Goal: Task Accomplishment & Management: Use online tool/utility

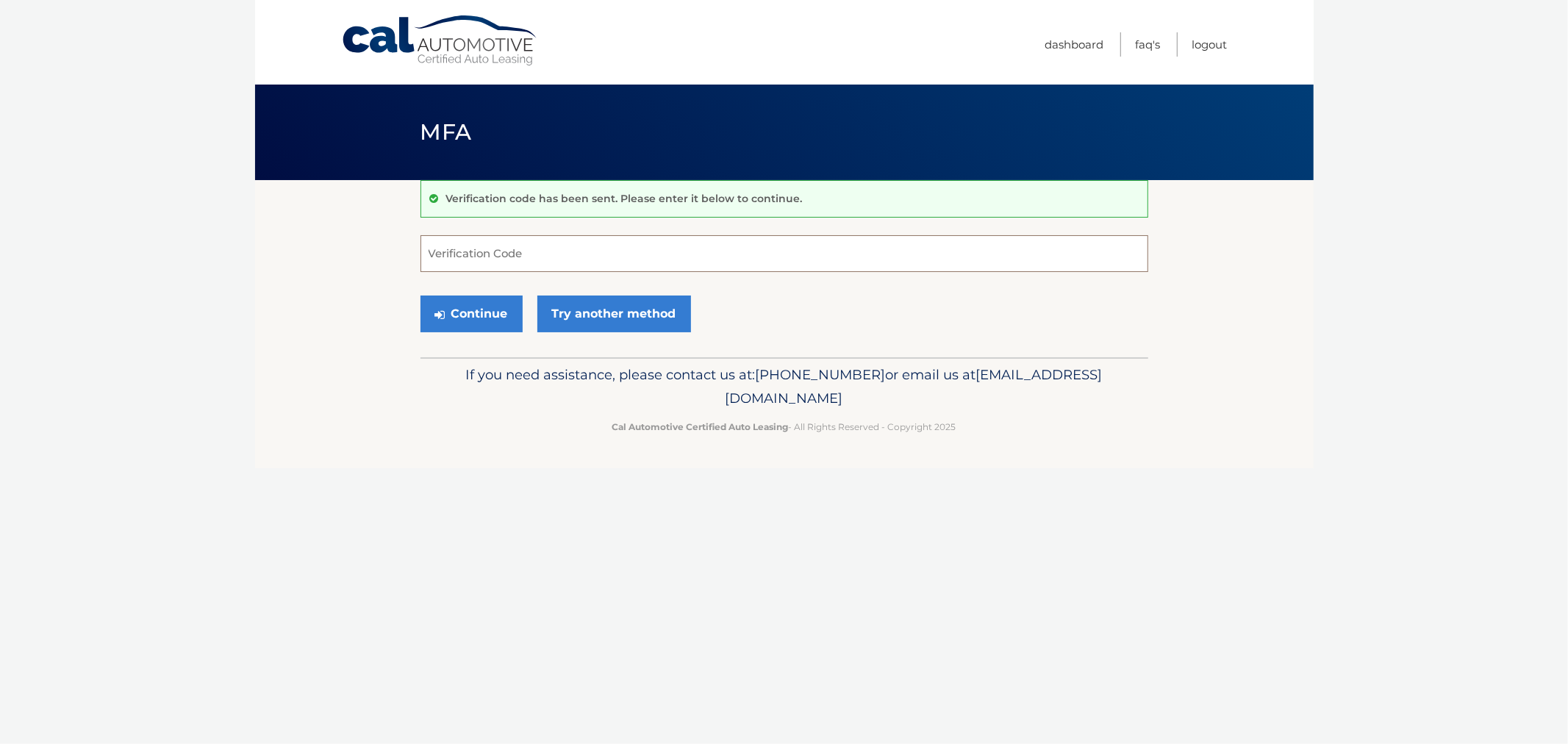
click at [521, 247] on input "Verification Code" at bounding box center [785, 253] width 728 height 36
click at [529, 250] on input "Verification Code" at bounding box center [785, 253] width 728 height 36
type input "469614"
click at [421, 295] on button "Continue" at bounding box center [472, 313] width 102 height 36
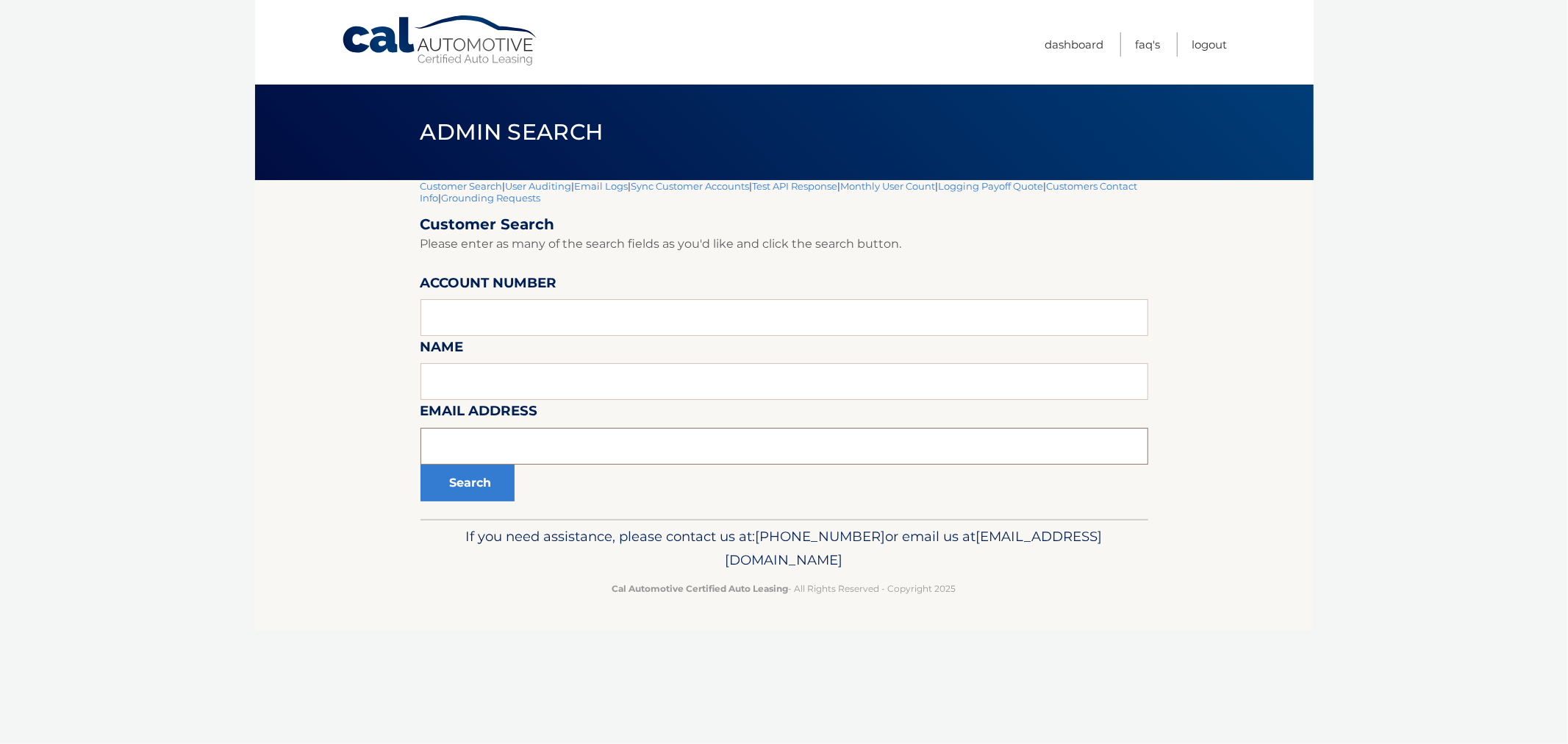
click at [568, 456] on input "text" at bounding box center [785, 446] width 728 height 36
paste input "[EMAIL_ADDRESS][DOMAIN_NAME]"
type input "[EMAIL_ADDRESS][DOMAIN_NAME]"
click at [421, 464] on button "Search" at bounding box center [468, 482] width 94 height 36
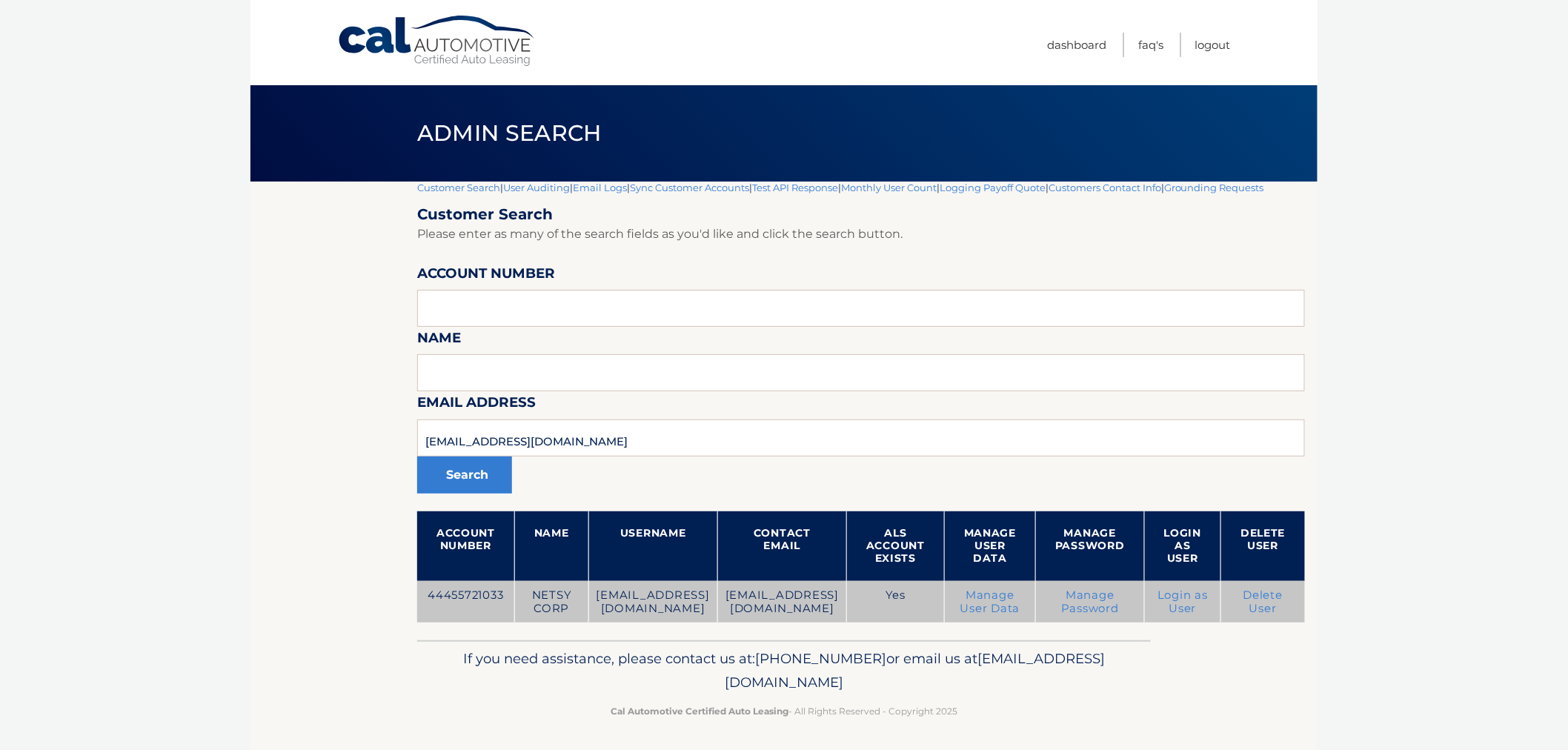
click at [456, 609] on td "44455721033" at bounding box center [465, 602] width 97 height 42
copy td "44455721033"
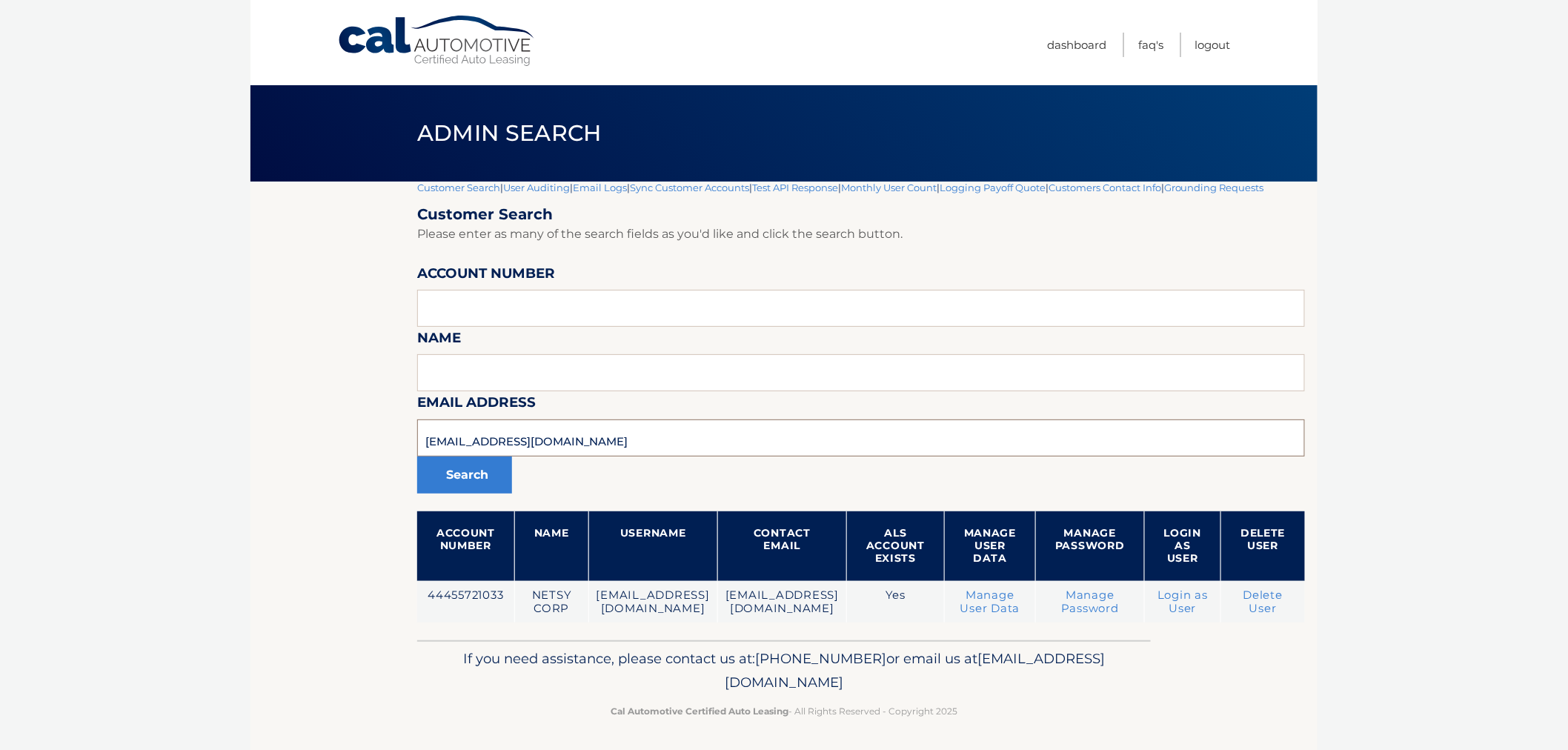
drag, startPoint x: 554, startPoint y: 457, endPoint x: 325, endPoint y: 460, distance: 229.0
click at [329, 460] on section "Customer Search | User Auditing | Email Logs | Sync Customer Accounts | Test AP…" at bounding box center [784, 410] width 1068 height 458
paste input "sabres0013@gmail"
type input "sabres0013@gmail.com"
click at [434, 493] on button "Search" at bounding box center [464, 474] width 95 height 37
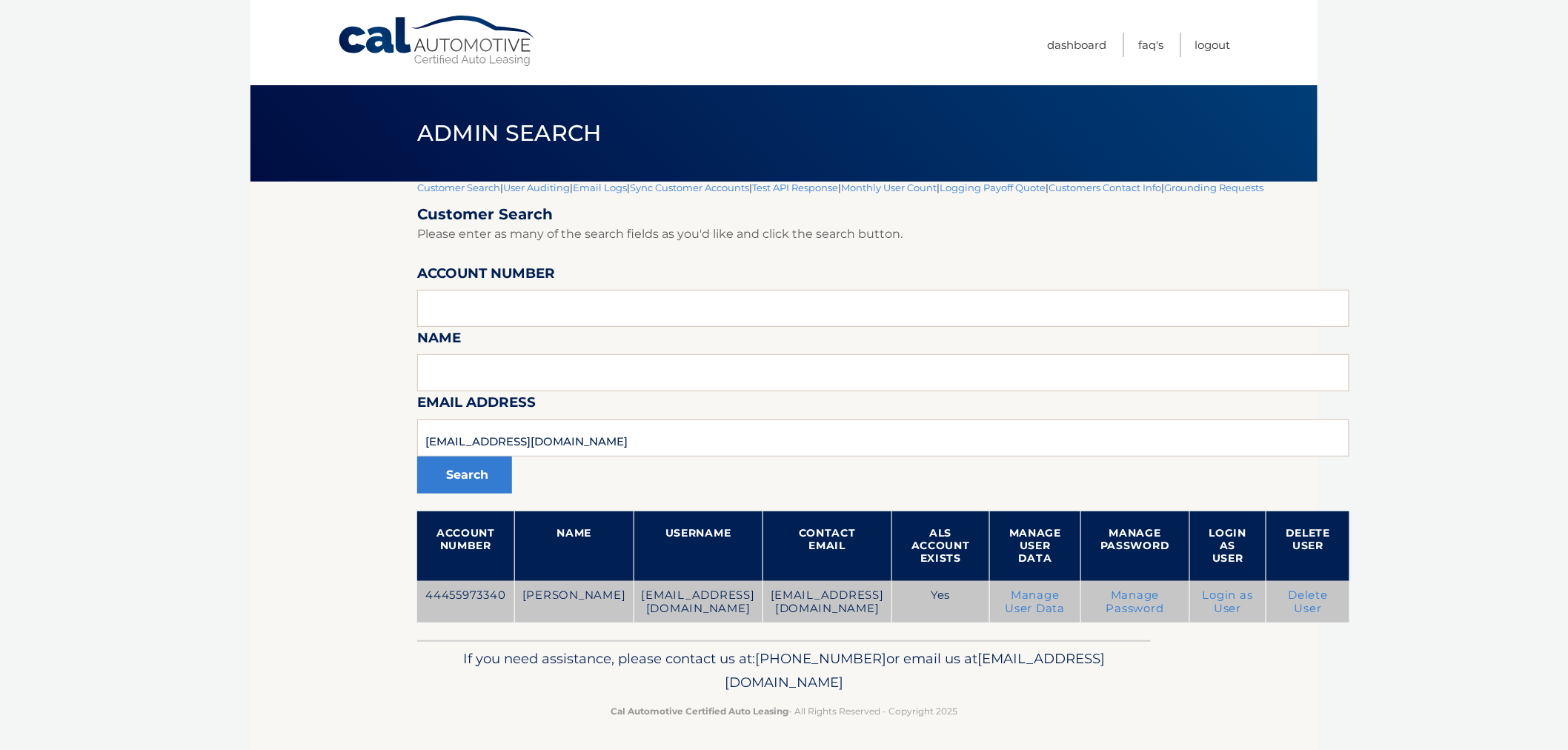
click at [472, 603] on td "44455973340" at bounding box center [465, 602] width 97 height 42
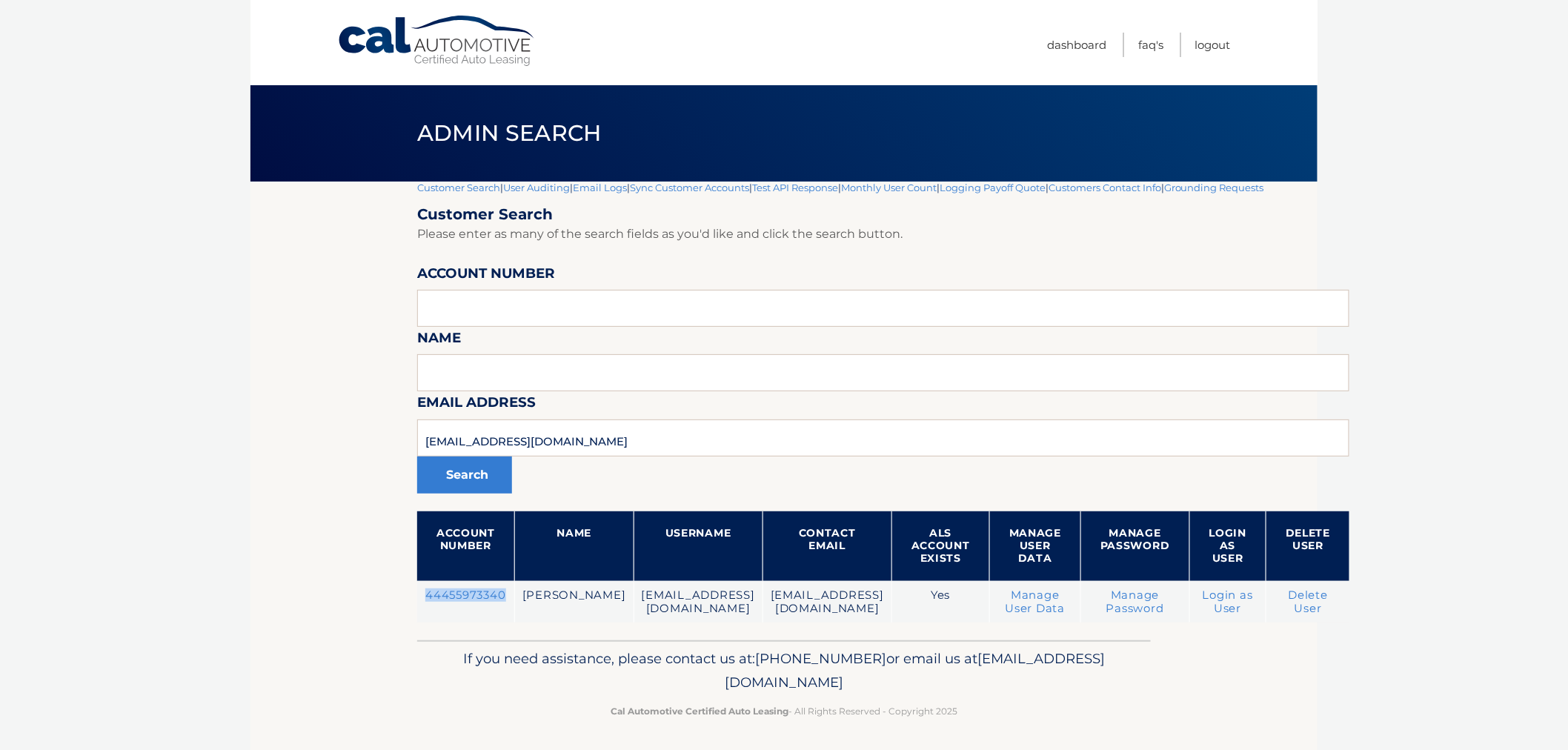
copy td "44455973340"
click at [468, 186] on link "Customer Search" at bounding box center [459, 187] width 83 height 12
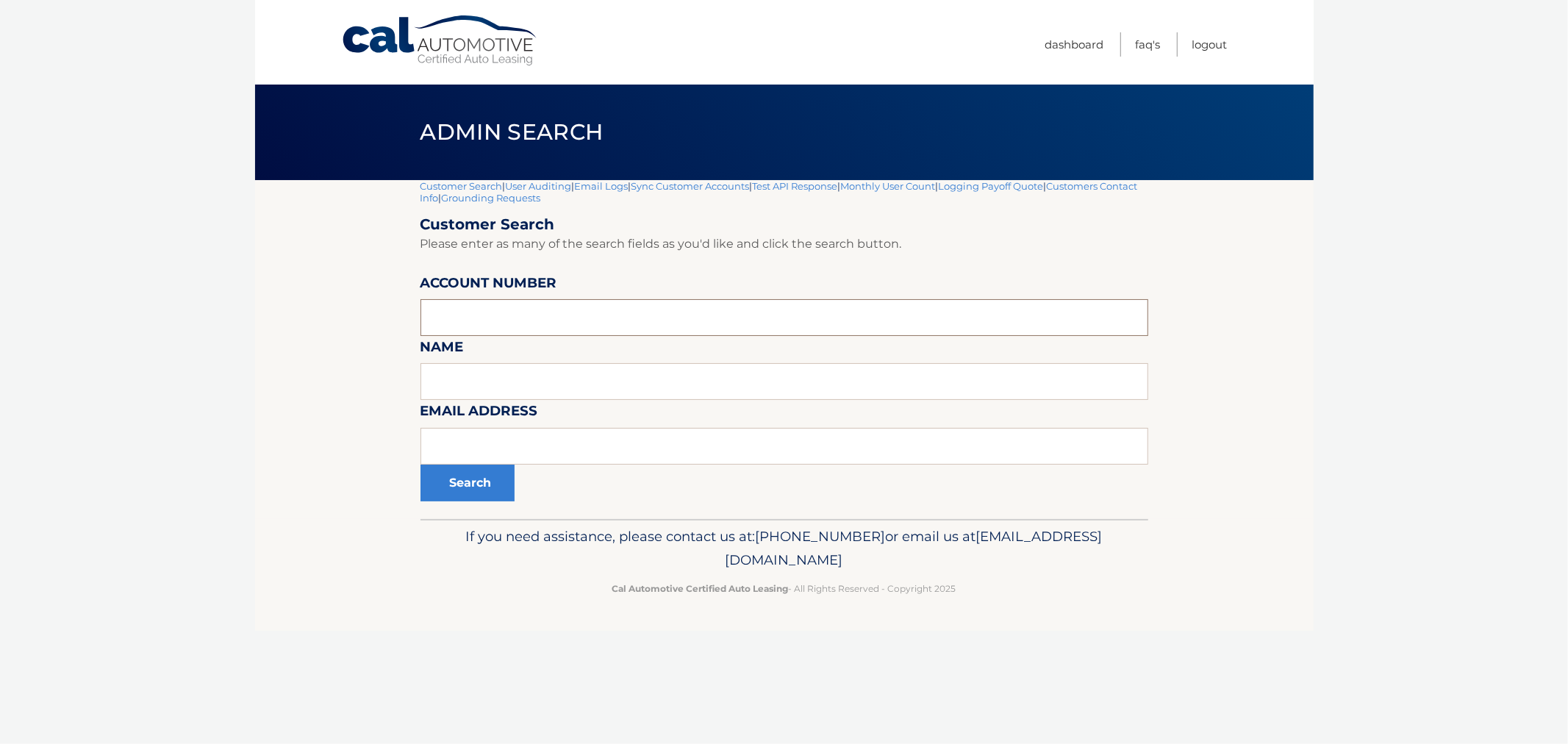
click at [540, 319] on input "text" at bounding box center [785, 317] width 728 height 36
paste input "44455538161"
type input "44455538161"
click at [477, 486] on button "Search" at bounding box center [468, 482] width 94 height 36
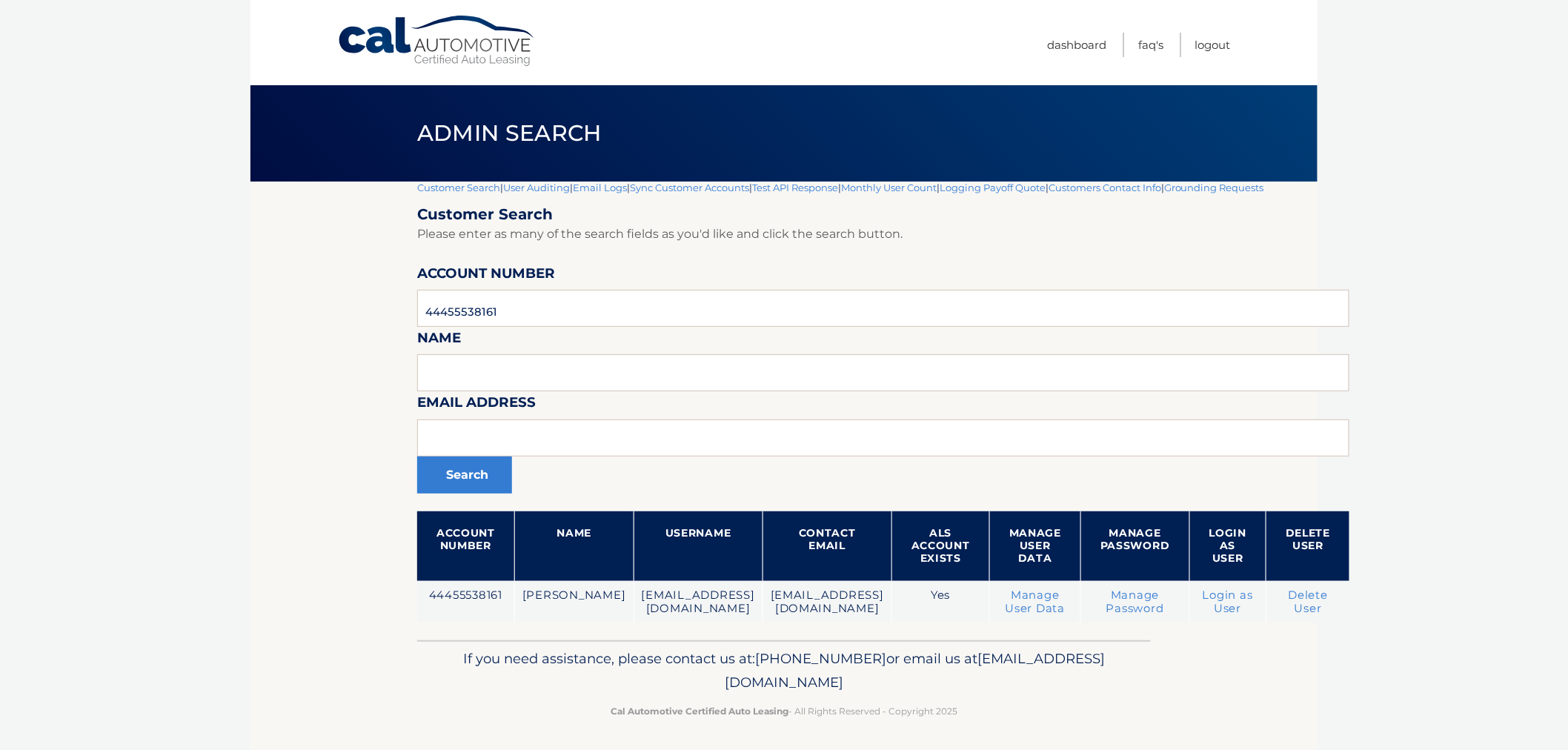
click at [321, 604] on section "Customer Search | User Auditing | Email Logs | Sync Customer Accounts | Test AP…" at bounding box center [784, 410] width 1068 height 458
drag, startPoint x: 542, startPoint y: 554, endPoint x: 1063, endPoint y: 698, distance: 540.5
click at [1059, 692] on div "Cal Automotive Menu Dashboard FAQ's Logout |" at bounding box center [784, 375] width 1068 height 750
click at [1068, 717] on div "If you need assistance, please contact us at: 609-807-3200 or email us at Custo…" at bounding box center [784, 681] width 734 height 83
drag, startPoint x: 589, startPoint y: 301, endPoint x: 611, endPoint y: 411, distance: 112.2
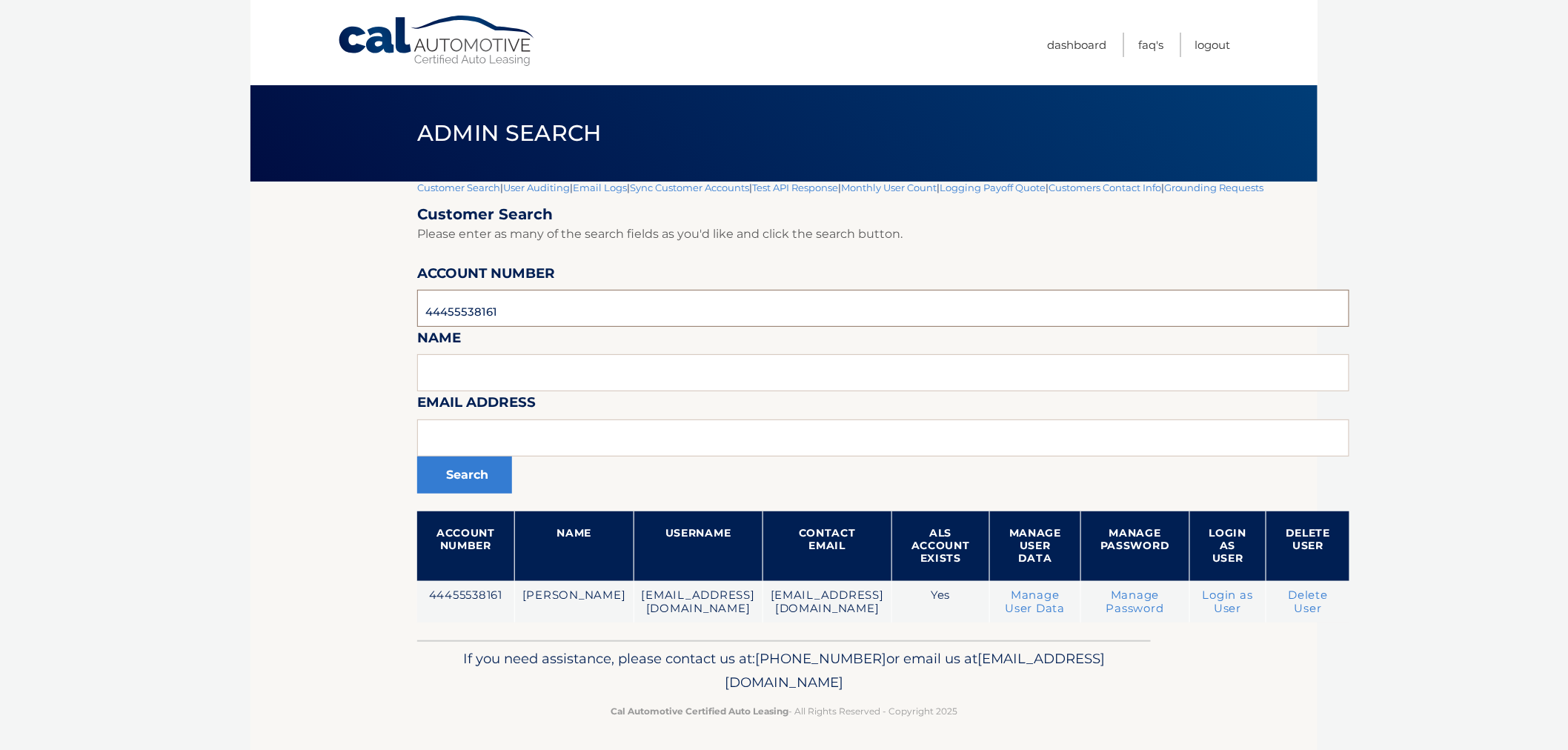
click at [219, 287] on body "Cal Automotive Menu Dashboard FAQ's Logout |" at bounding box center [784, 375] width 1568 height 750
paste input "4445552298"
type input "44455522981"
click at [473, 480] on button "Search" at bounding box center [464, 474] width 95 height 37
drag, startPoint x: 598, startPoint y: 313, endPoint x: 290, endPoint y: 327, distance: 308.3
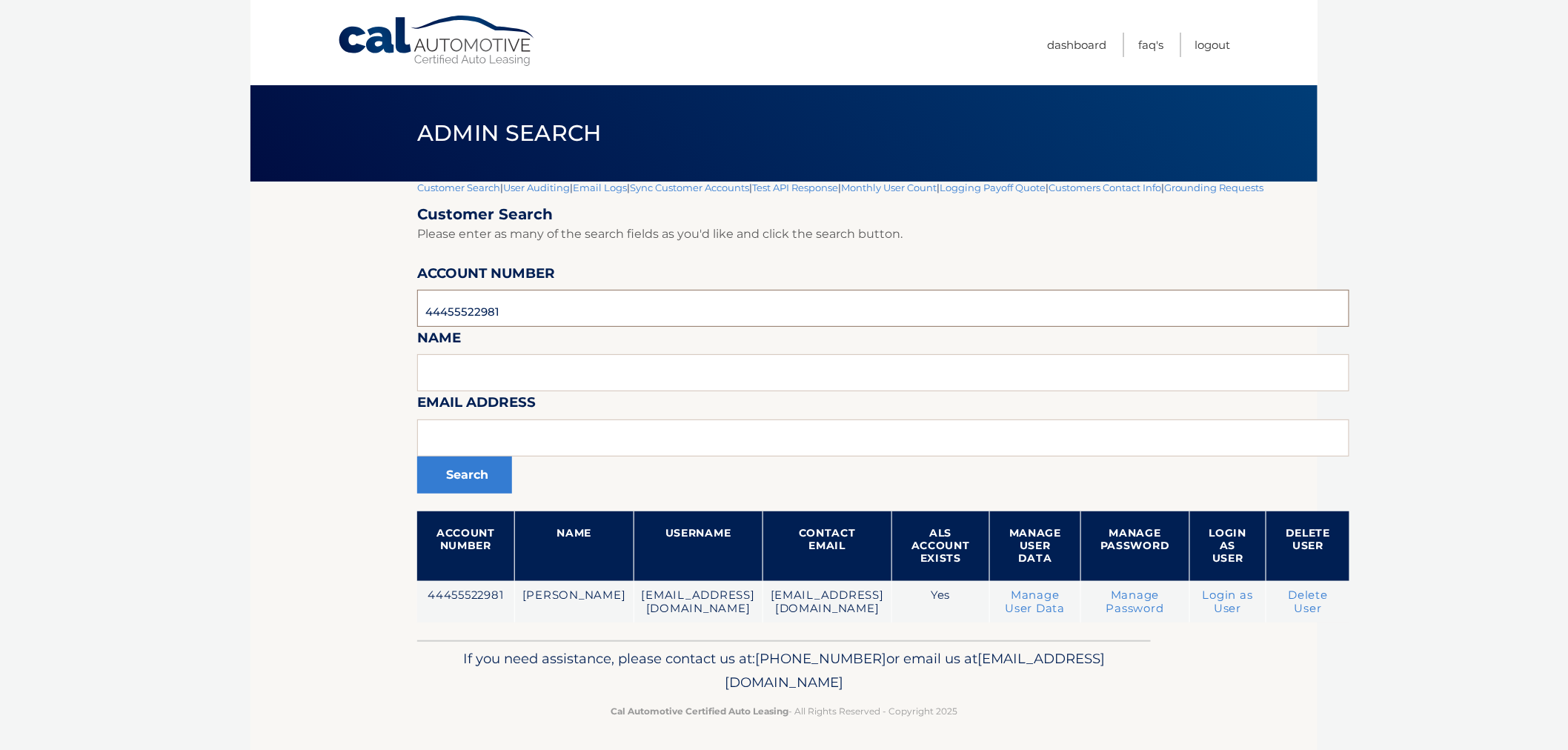
click at [287, 327] on section "Customer Search | User Auditing | Email Logs | Sync Customer Accounts | Test AP…" at bounding box center [784, 410] width 1068 height 458
paste input "44455527602"
type input "44455527602"
click at [478, 489] on button "Search" at bounding box center [464, 474] width 95 height 37
drag, startPoint x: 598, startPoint y: 280, endPoint x: 575, endPoint y: 301, distance: 31.1
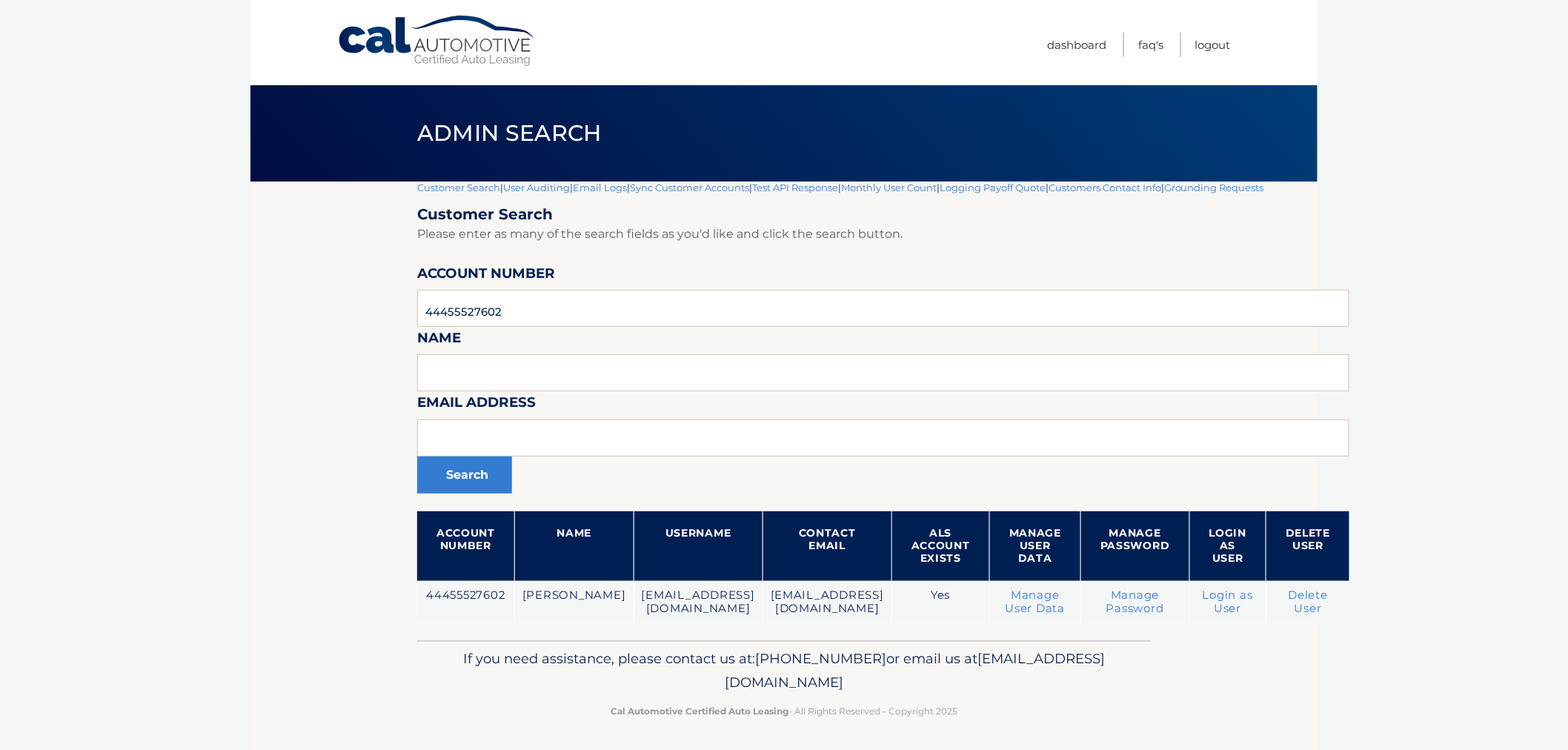
click at [575, 301] on form "Customer Search Please enter as many of the search fields as you'd like and cli…" at bounding box center [883, 413] width 933 height 417
drag, startPoint x: 553, startPoint y: 310, endPoint x: 421, endPoint y: 321, distance: 132.5
click at [290, 306] on section "Customer Search | User Auditing | Email Logs | Sync Customer Accounts | Test AP…" at bounding box center [784, 410] width 1068 height 458
paste input "4445554317"
type input "44455543172"
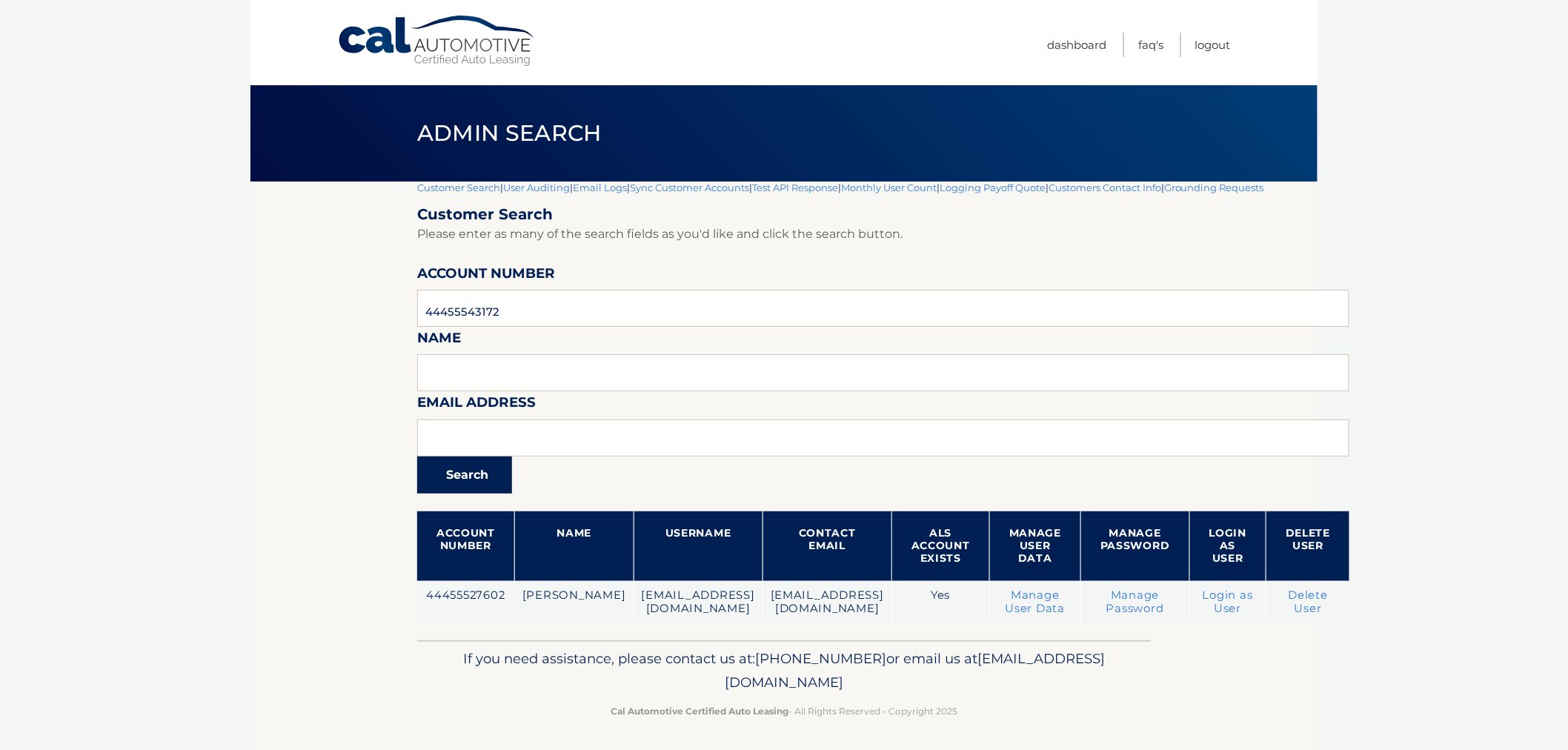
click at [461, 472] on button "Search" at bounding box center [464, 474] width 95 height 37
drag, startPoint x: 576, startPoint y: 307, endPoint x: 426, endPoint y: 292, distance: 150.7
click at [384, 285] on section "Customer Search | User Auditing | Email Logs | Sync Customer Accounts | Test AP…" at bounding box center [784, 410] width 1068 height 458
paste input "44455760490"
type input "44455760490"
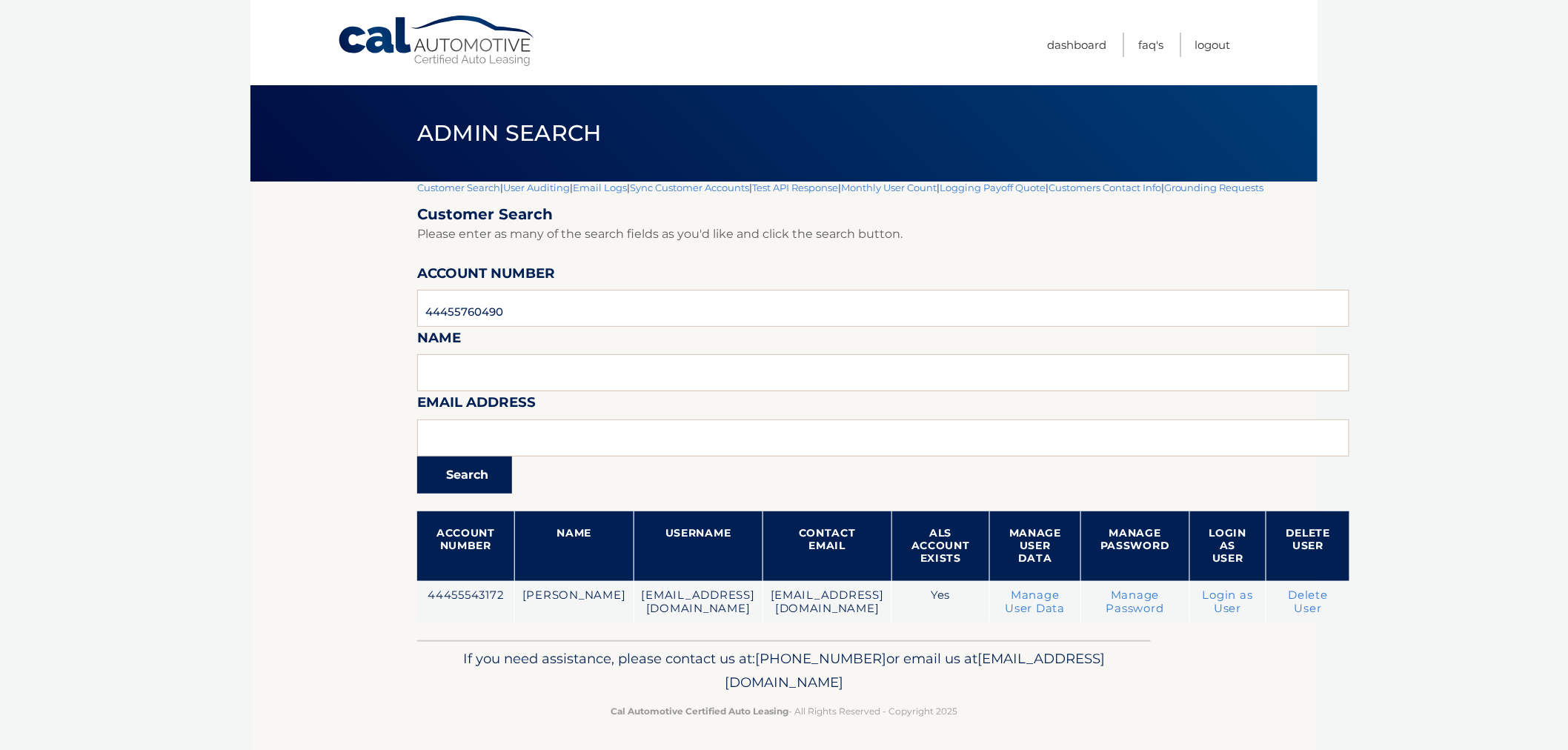
click at [454, 489] on button "Search" at bounding box center [464, 474] width 95 height 37
drag, startPoint x: 535, startPoint y: 291, endPoint x: 478, endPoint y: 327, distance: 67.4
click at [337, 295] on section "Customer Search | User Auditing | Email Logs | Sync Customer Accounts | Test AP…" at bounding box center [784, 410] width 1068 height 458
paste input "text"
type input "44455760490"
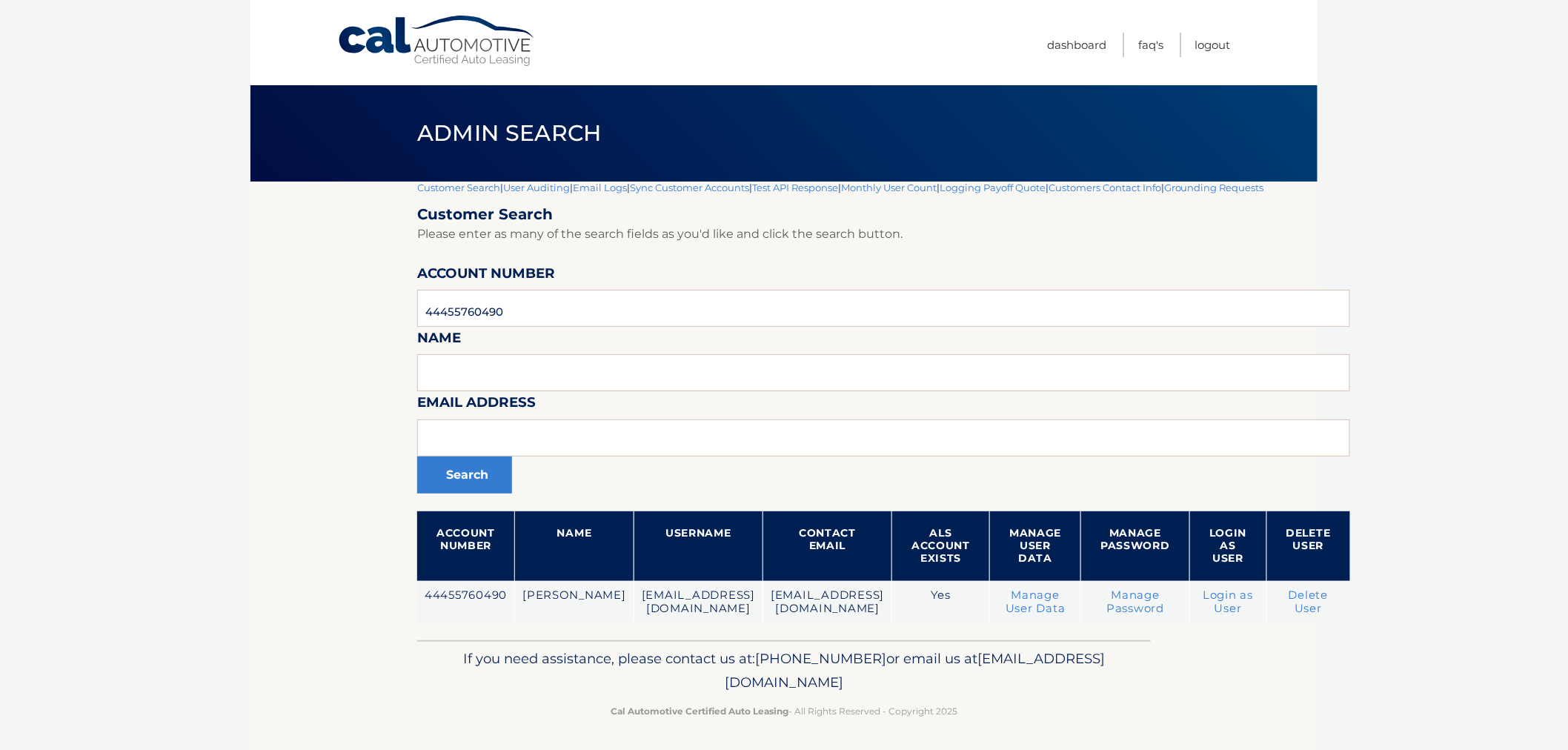
click at [492, 496] on form "Customer Search Please enter as many of the search fields as you'd like and cli…" at bounding box center [883, 413] width 933 height 417
click at [481, 467] on button "Search" at bounding box center [464, 474] width 95 height 37
drag, startPoint x: 519, startPoint y: 297, endPoint x: 585, endPoint y: 286, distance: 66.9
click at [327, 306] on section "Customer Search | User Auditing | Email Logs | Sync Customer Accounts | Test AP…" at bounding box center [784, 410] width 1068 height 458
paste input "44455803786"
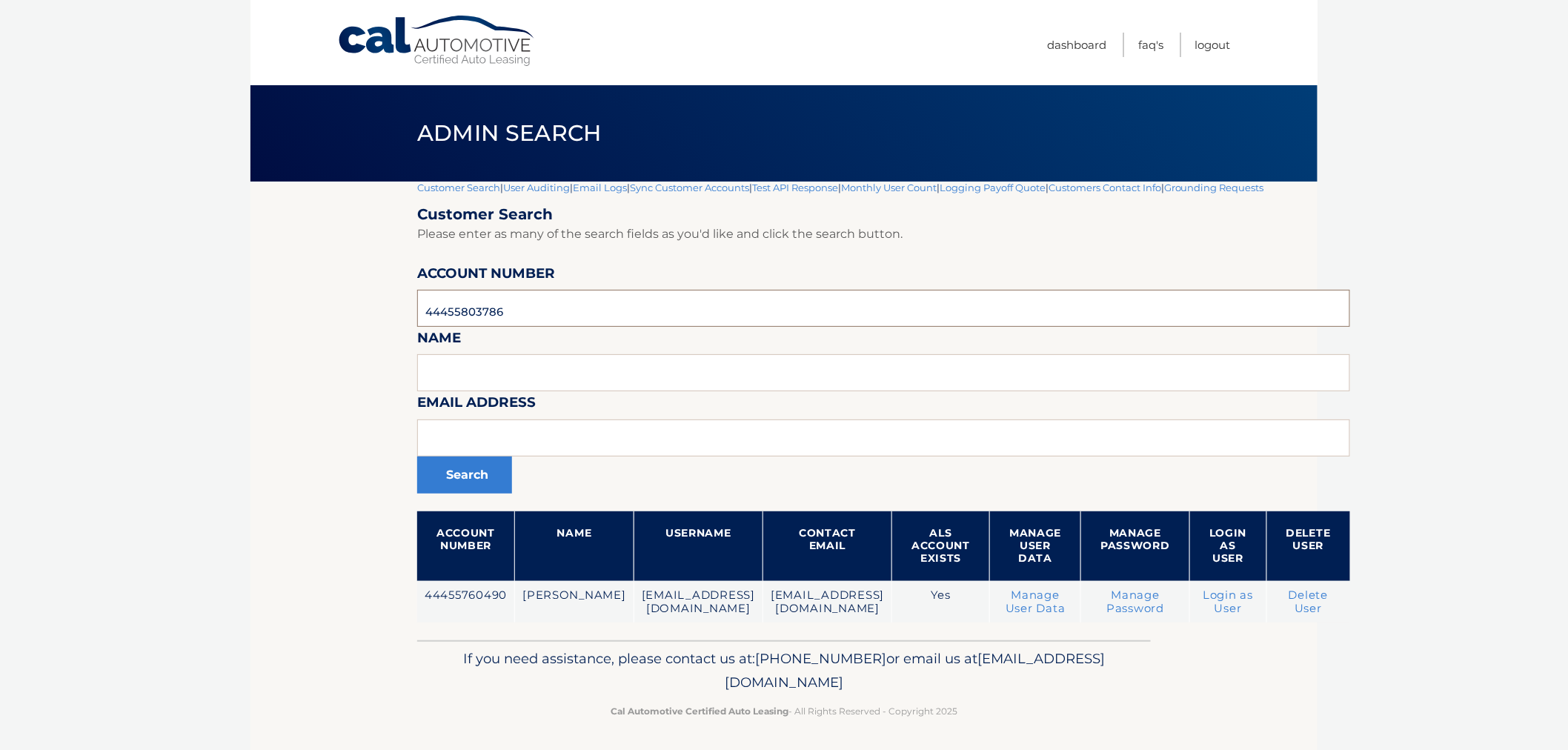
type input "44455803786"
click at [417, 456] on button "Search" at bounding box center [464, 474] width 95 height 37
click at [665, 321] on input "44455803786" at bounding box center [883, 308] width 933 height 37
paste input "6015360"
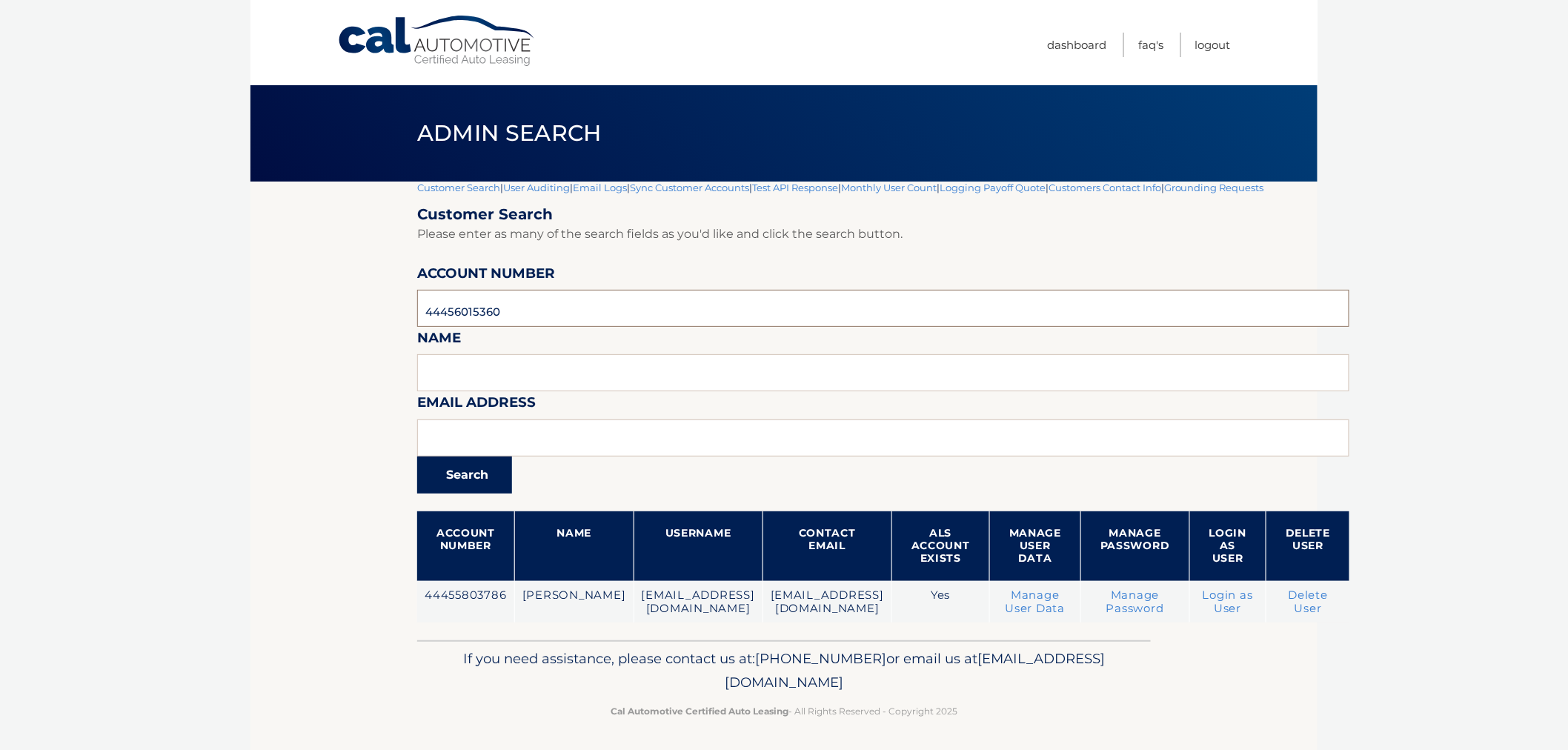
type input "44456015360"
click at [496, 477] on button "Search" at bounding box center [464, 474] width 95 height 37
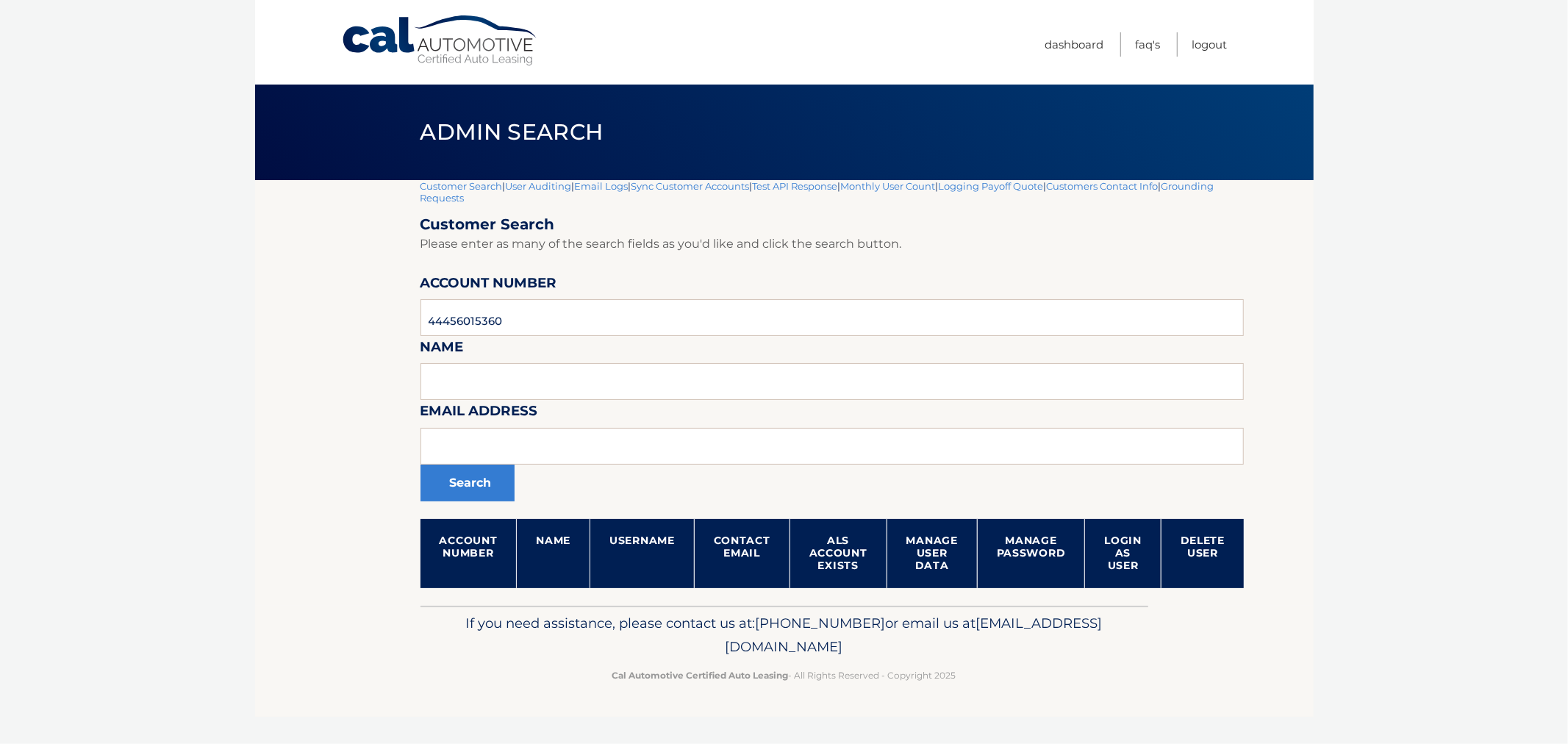
click at [457, 186] on link "Customer Search" at bounding box center [462, 186] width 83 height 12
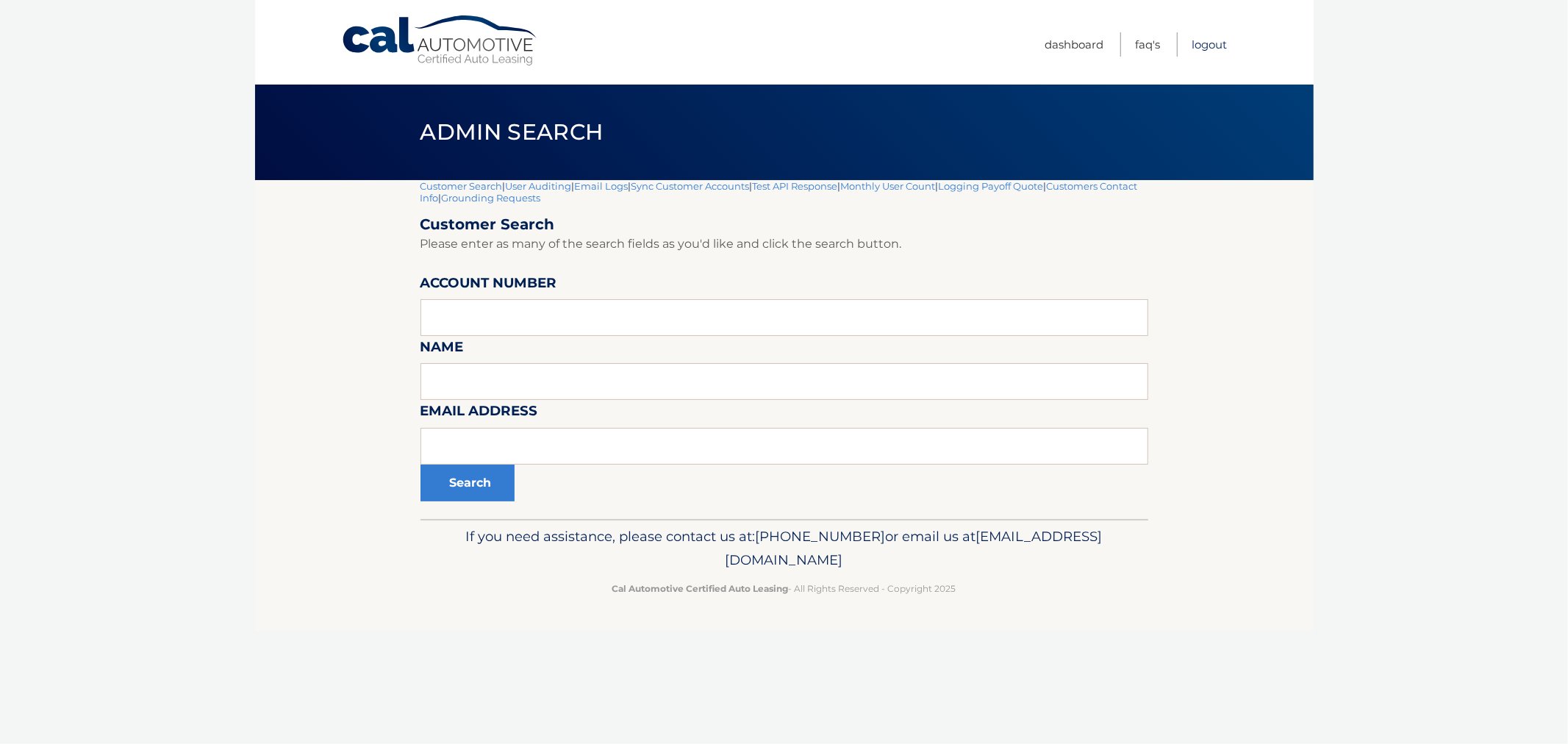
click at [1216, 37] on link "Logout" at bounding box center [1210, 45] width 36 height 24
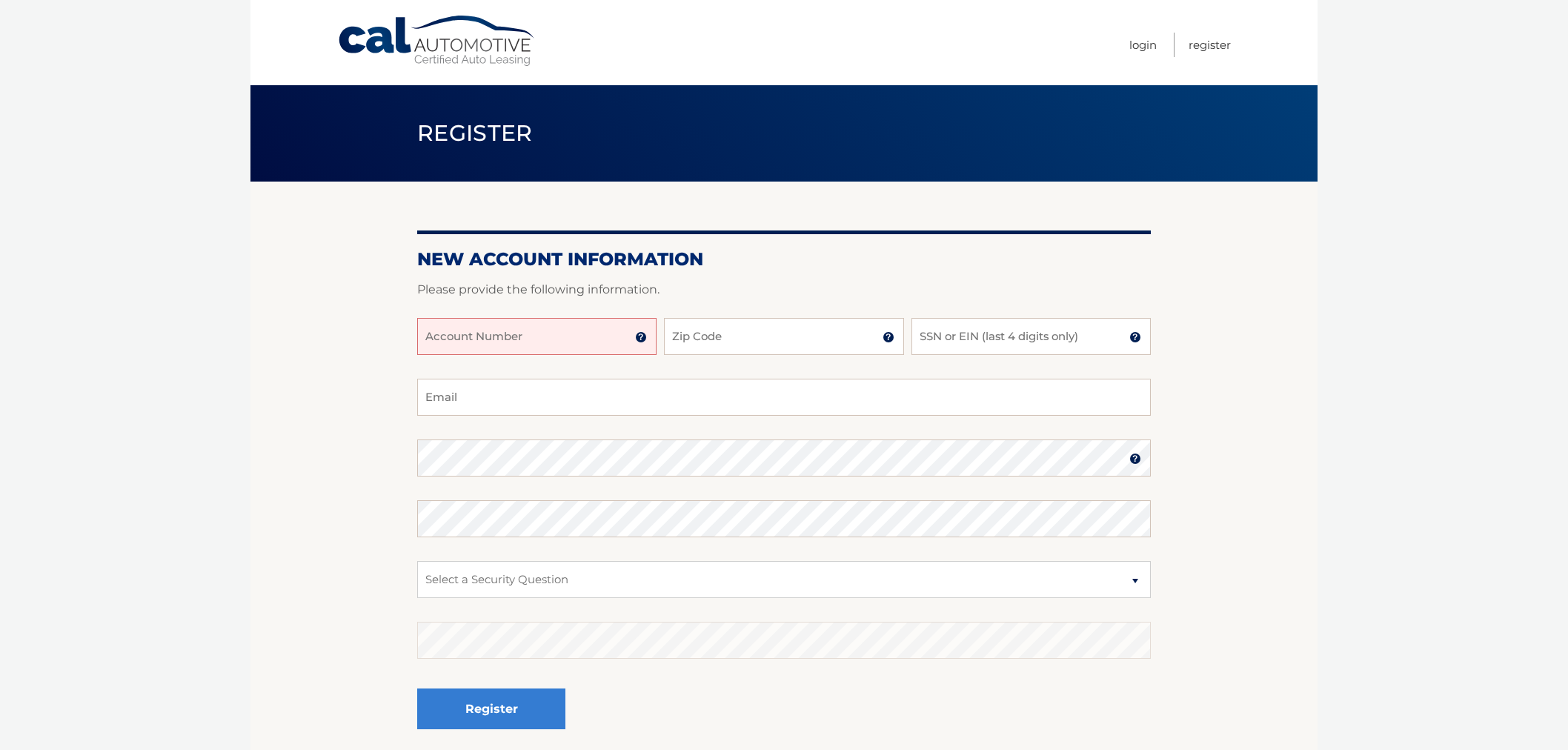
click at [935, 263] on div "New Account Information Please provide the following information. Account Numbe…" at bounding box center [784, 471] width 734 height 578
click at [884, 276] on form "New Account Information Please provide the following information. Account Numbe…" at bounding box center [784, 504] width 734 height 511
drag, startPoint x: 396, startPoint y: 132, endPoint x: 738, endPoint y: 217, distance: 352.4
click at [738, 216] on main "Register New Account Information Please provide the following information. Acco…" at bounding box center [784, 380] width 1068 height 760
click at [776, 269] on h2 "New Account Information" at bounding box center [784, 259] width 734 height 22
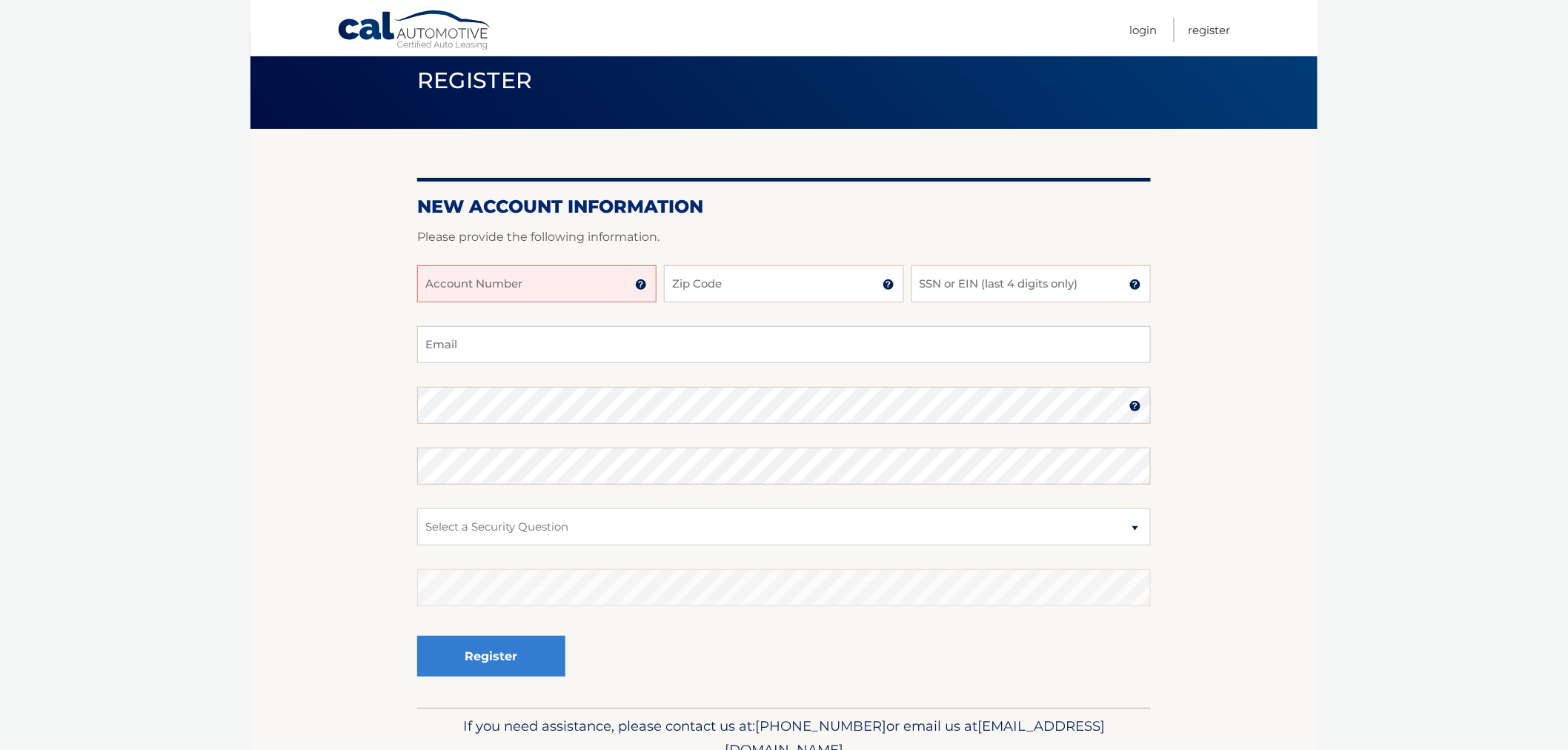
scroll to position [83, 0]
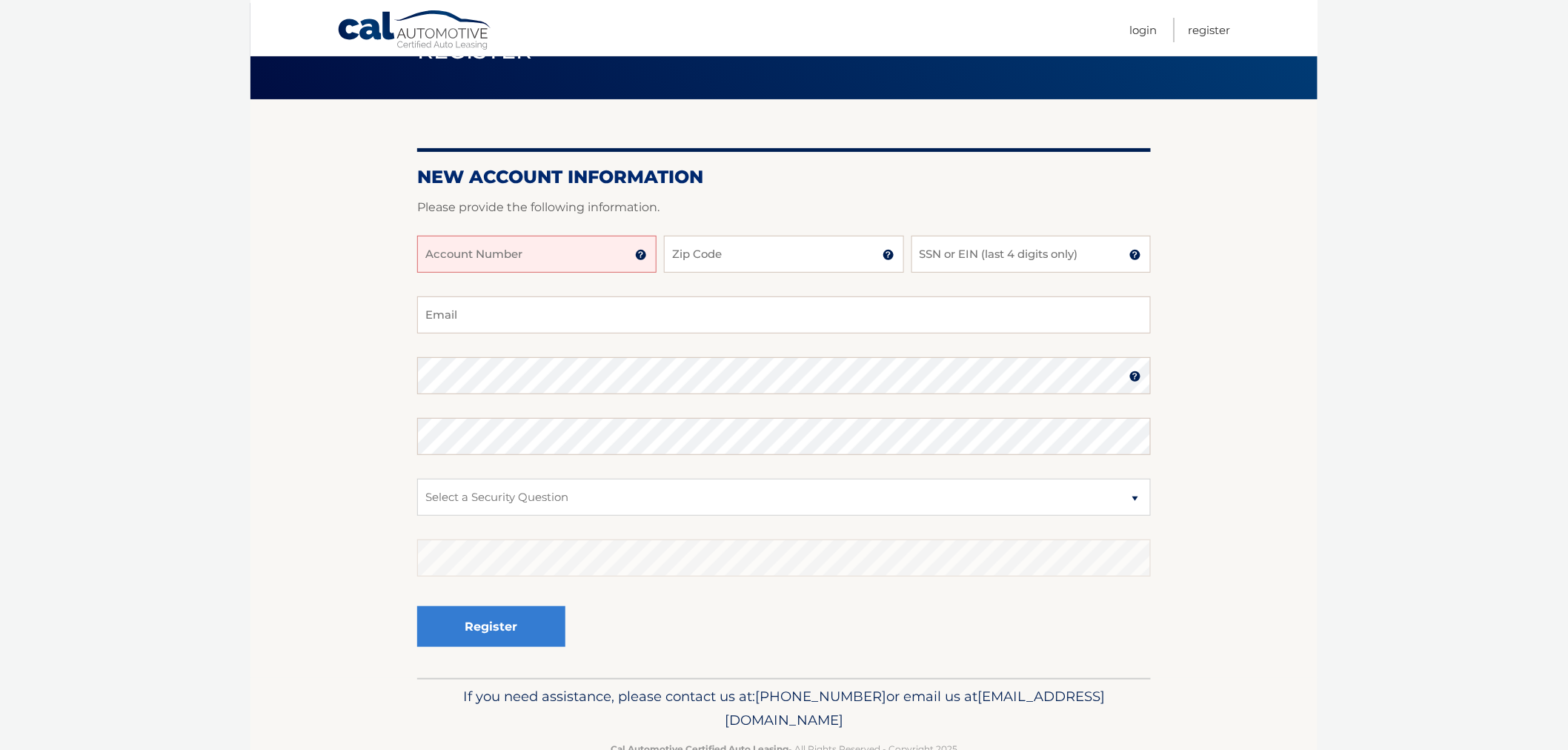
click at [551, 269] on input "Account Number" at bounding box center [536, 253] width 240 height 37
click at [791, 261] on input "Zip Code" at bounding box center [783, 253] width 240 height 37
click at [888, 257] on img at bounding box center [889, 255] width 12 height 12
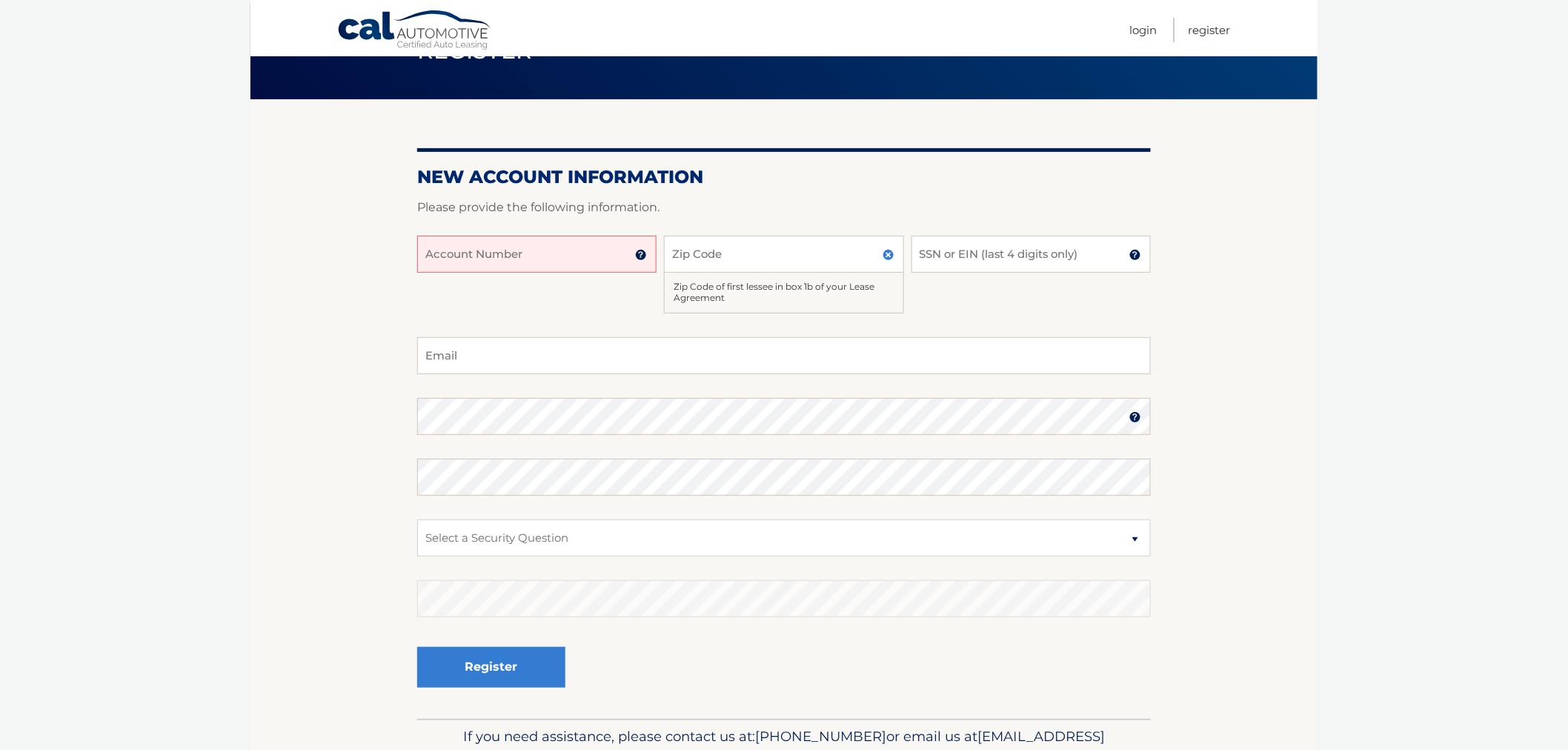
click at [889, 256] on img at bounding box center [889, 255] width 12 height 12
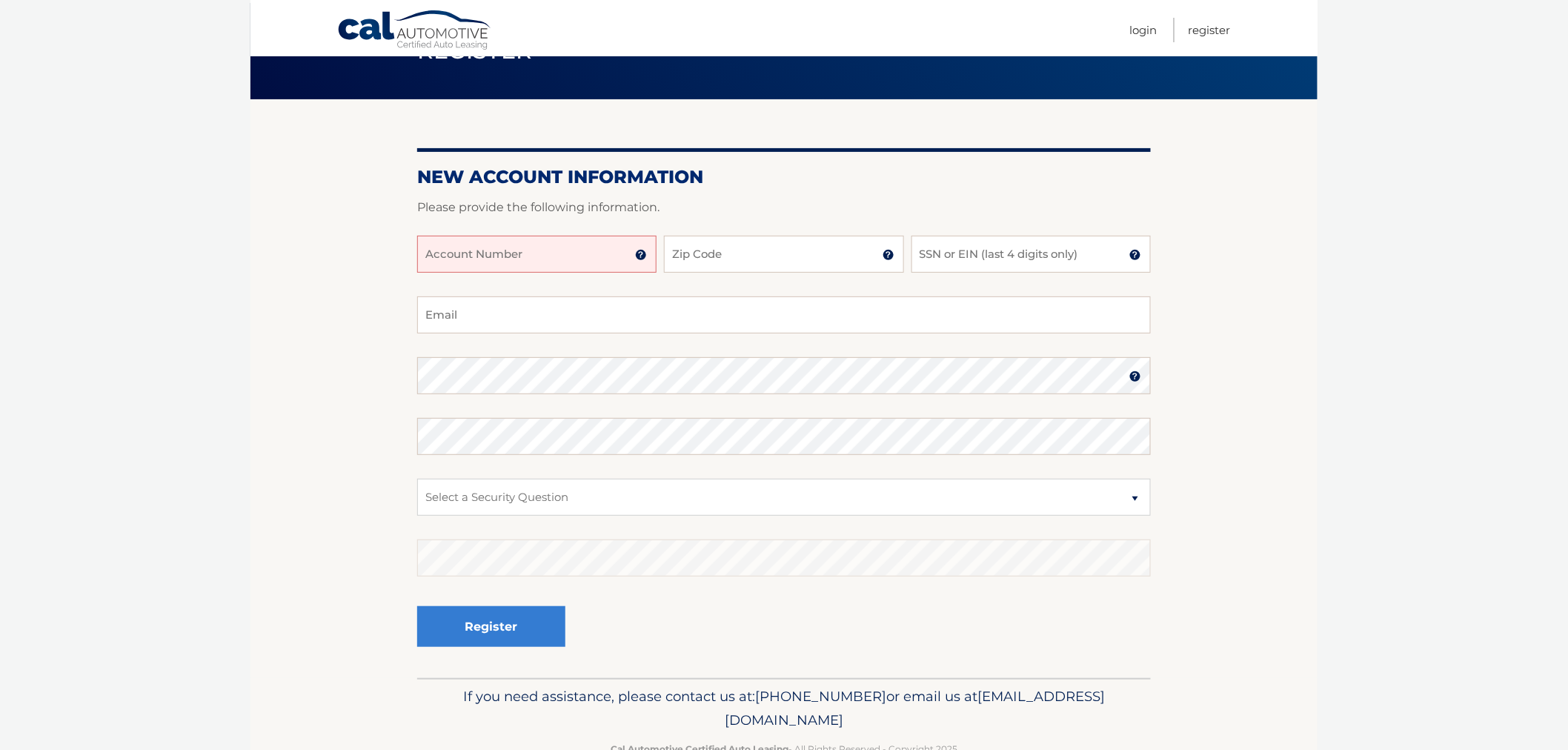
click at [505, 257] on input "Account Number" at bounding box center [536, 253] width 240 height 37
paste input "44456015360"
click at [542, 254] on input "44456015360" at bounding box center [536, 253] width 240 height 37
type input "44456015360"
click at [691, 265] on input "Zip Code" at bounding box center [783, 253] width 240 height 37
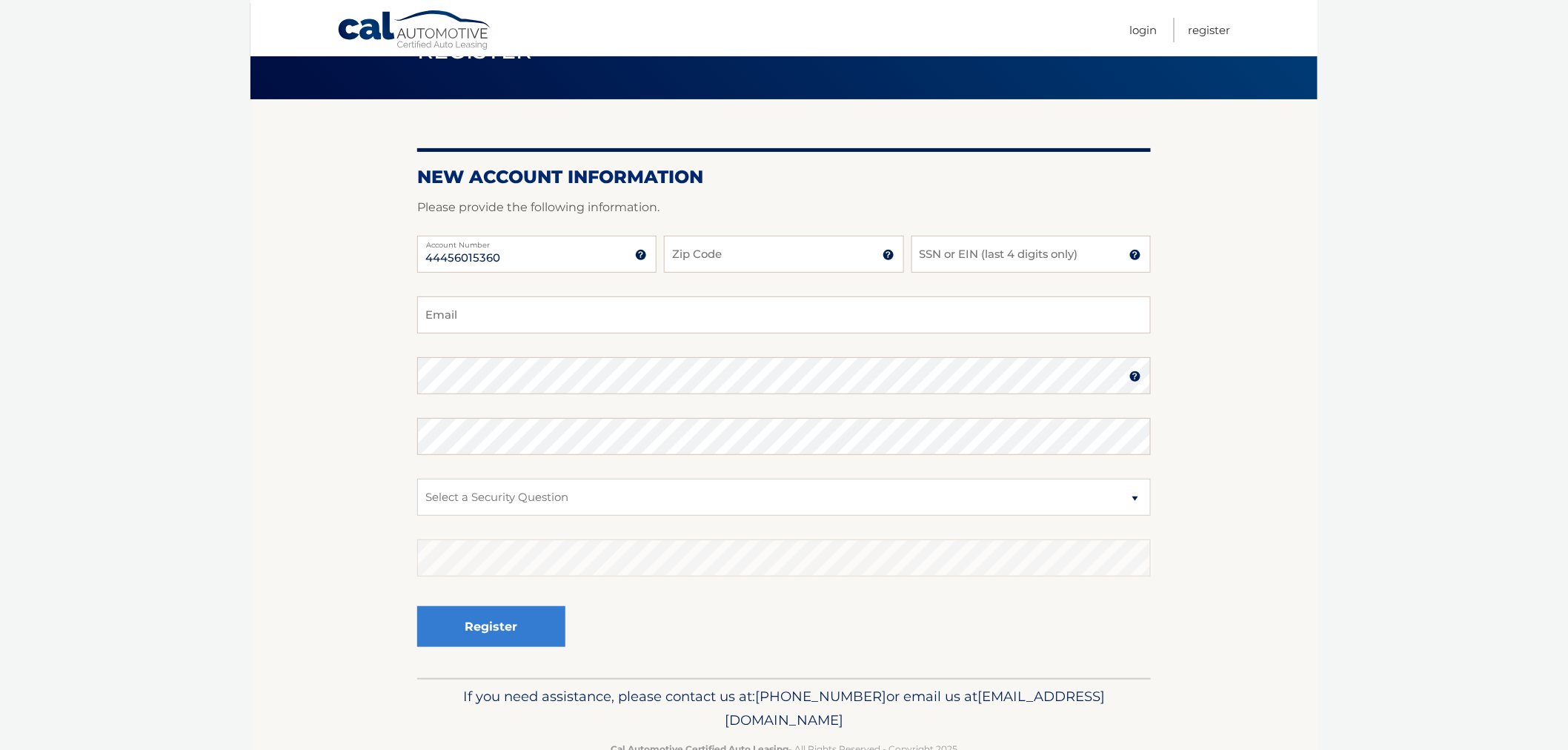
drag, startPoint x: 595, startPoint y: 339, endPoint x: 762, endPoint y: 284, distance: 175.8
click at [597, 337] on fieldset "Email Password Password should be a minimum of 6 characters and is case sensiti…" at bounding box center [784, 487] width 734 height 382
click at [1150, 27] on link "Login" at bounding box center [1144, 30] width 28 height 25
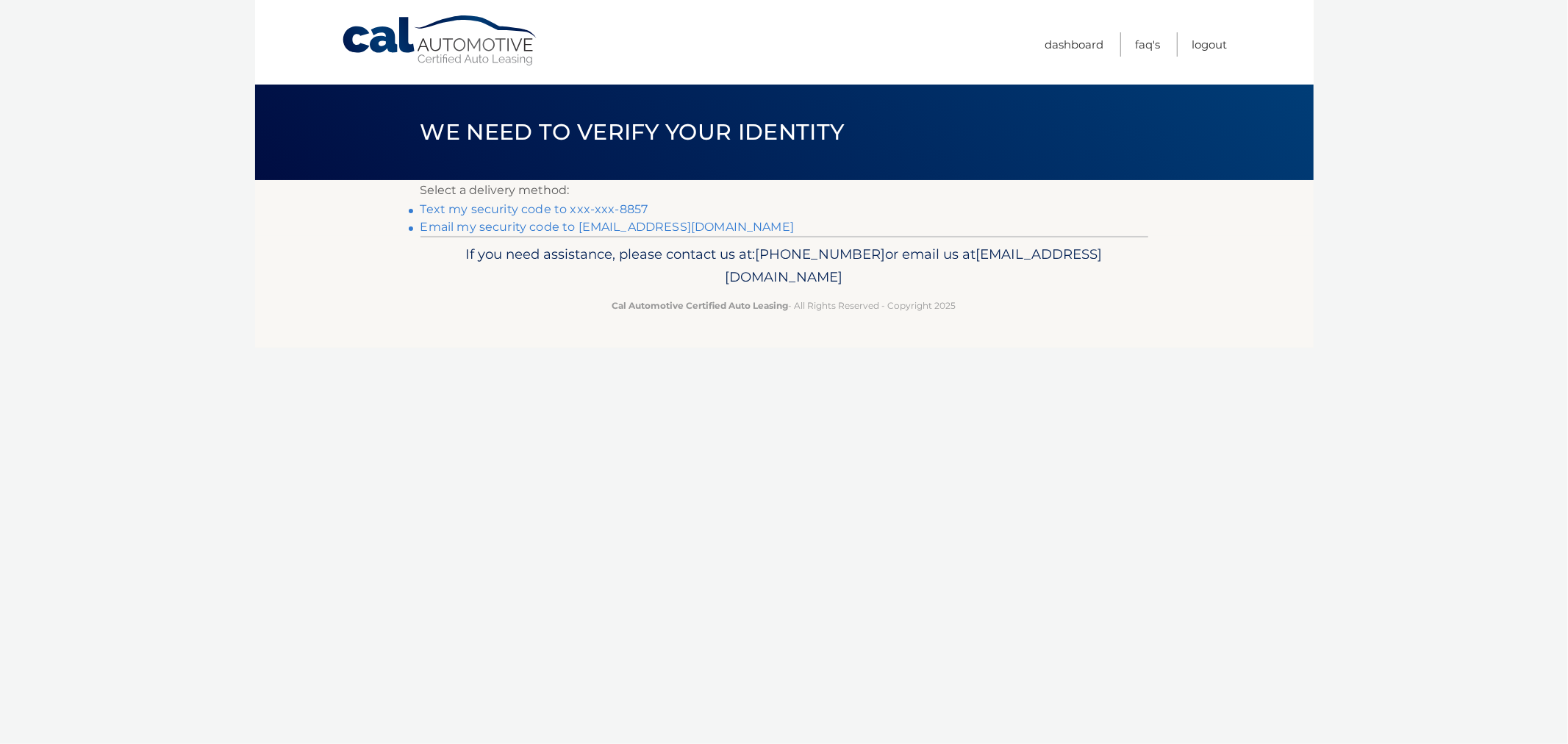
click at [435, 211] on link "Text my security code to xxx-xxx-8857" at bounding box center [534, 208] width 228 height 14
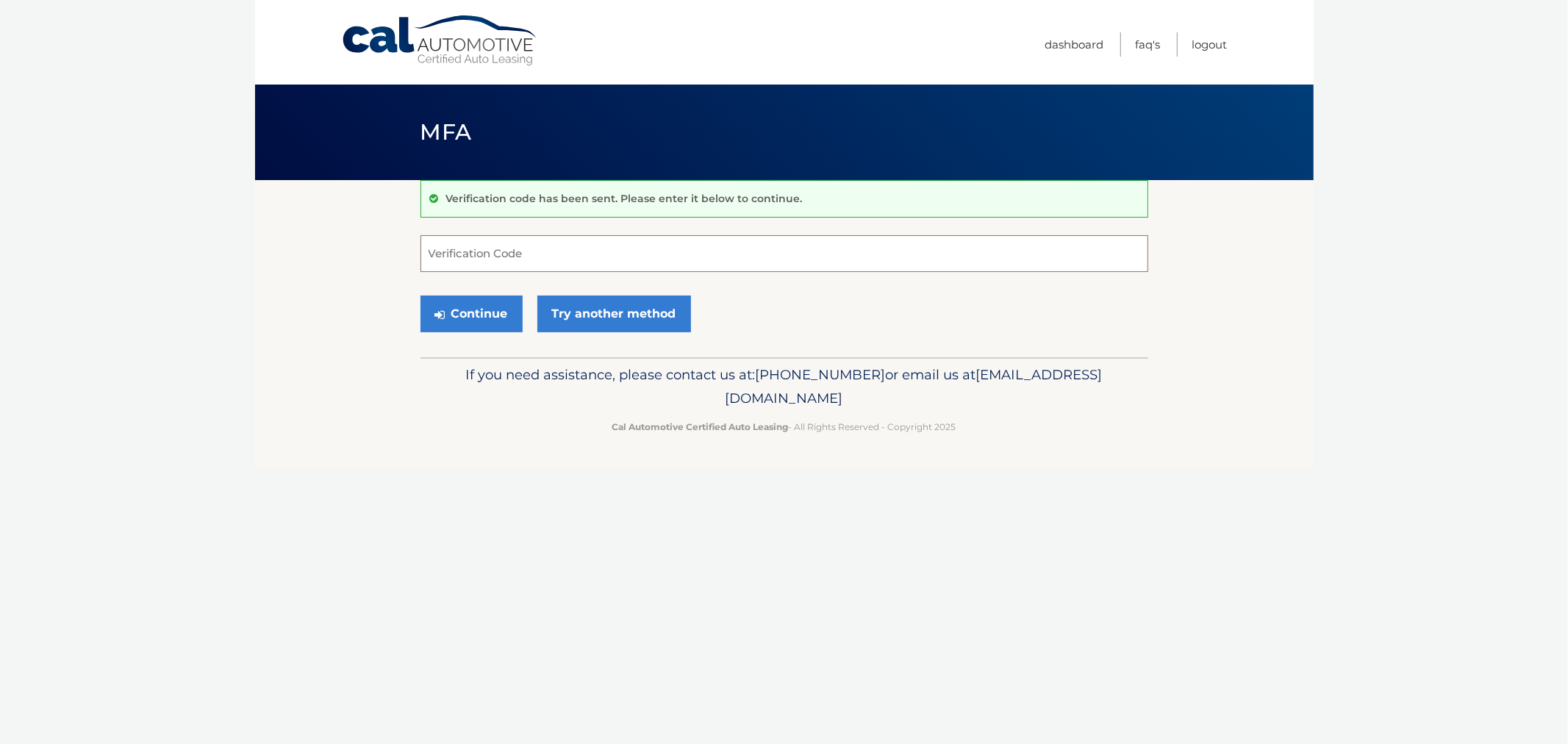
click at [470, 237] on input "Verification Code" at bounding box center [785, 253] width 728 height 36
type input "242792"
click at [421, 295] on button "Continue" at bounding box center [472, 313] width 102 height 36
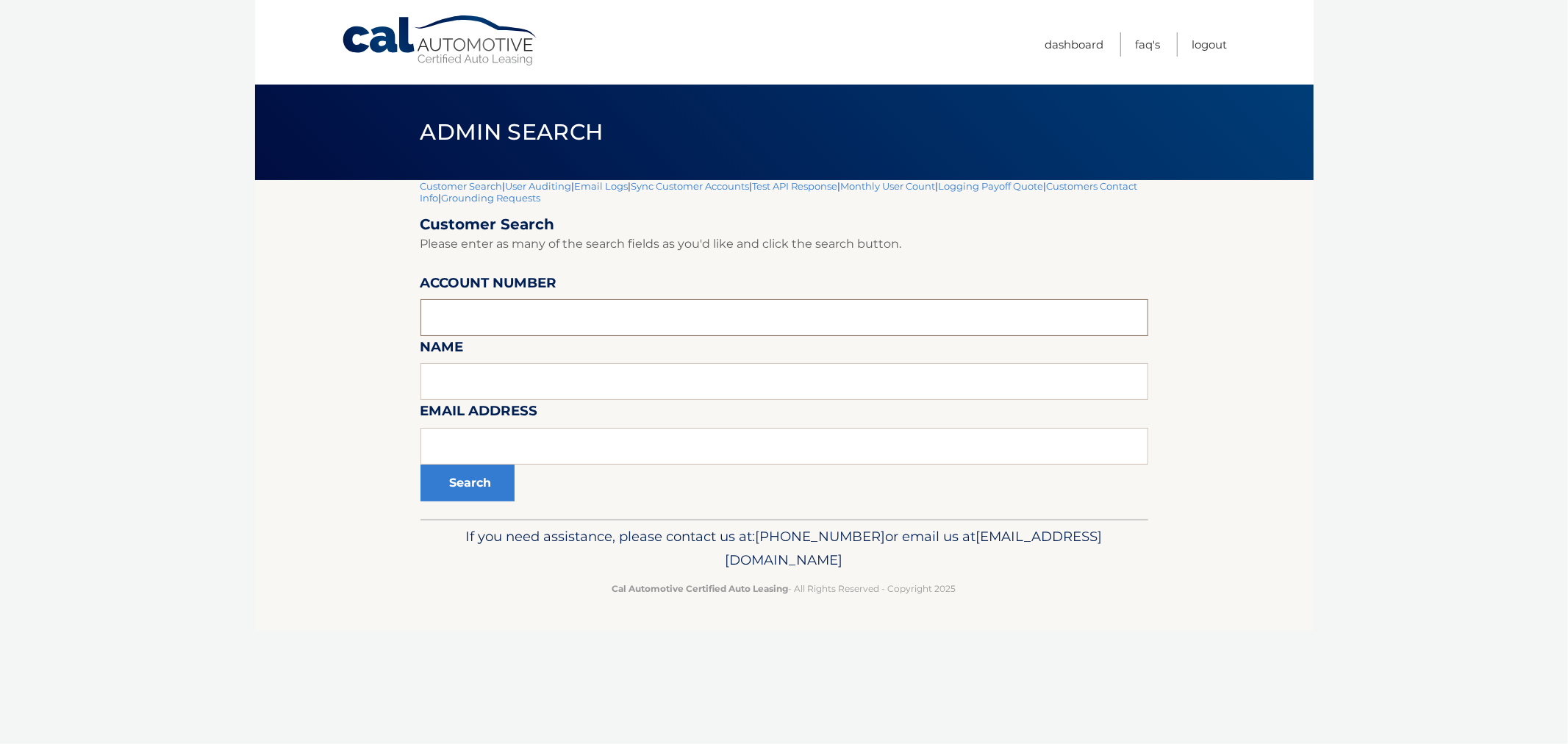
click at [491, 310] on input "text" at bounding box center [785, 317] width 728 height 36
paste input "44456014777"
type input "44456014777"
click at [478, 481] on button "Search" at bounding box center [468, 482] width 94 height 36
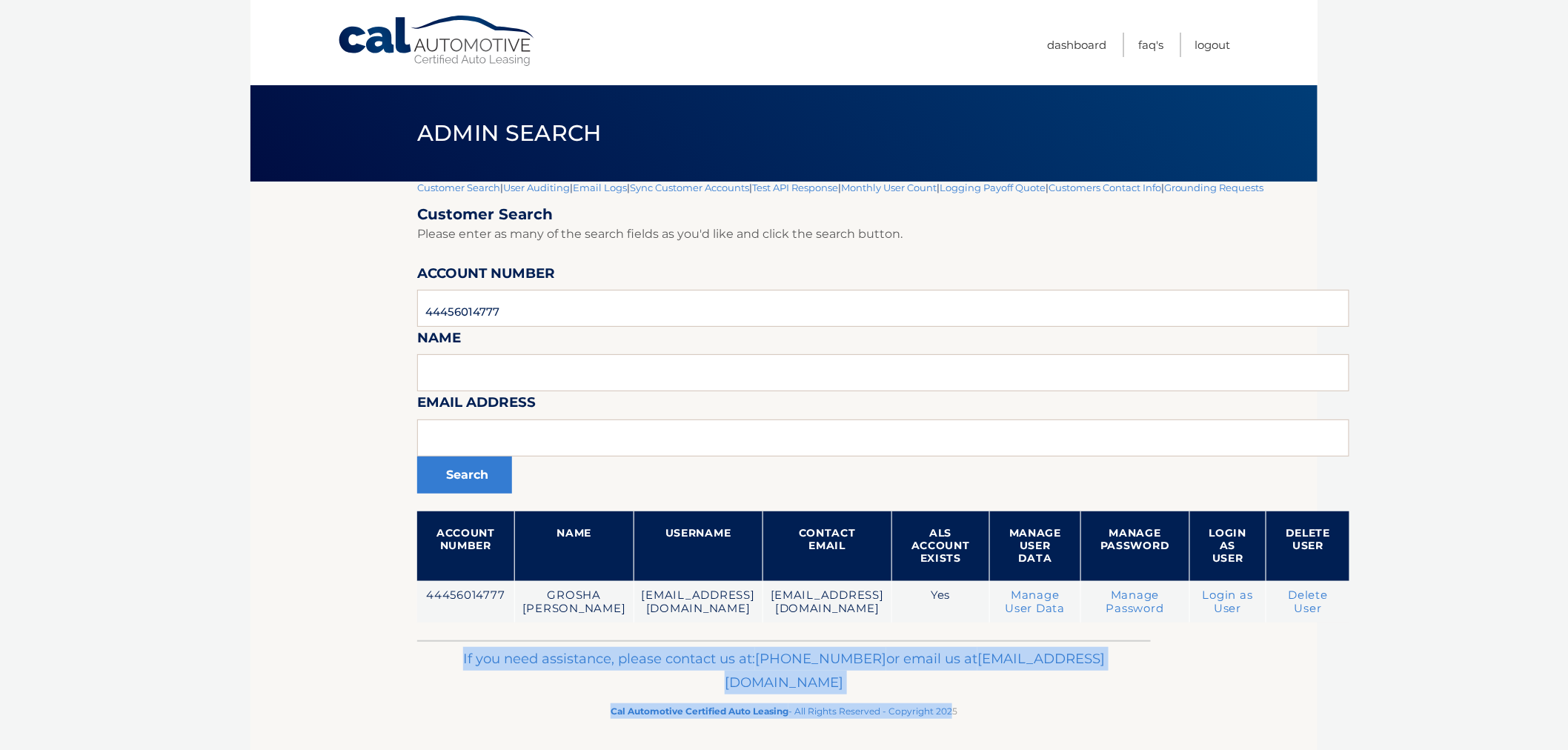
scroll to position [2, 0]
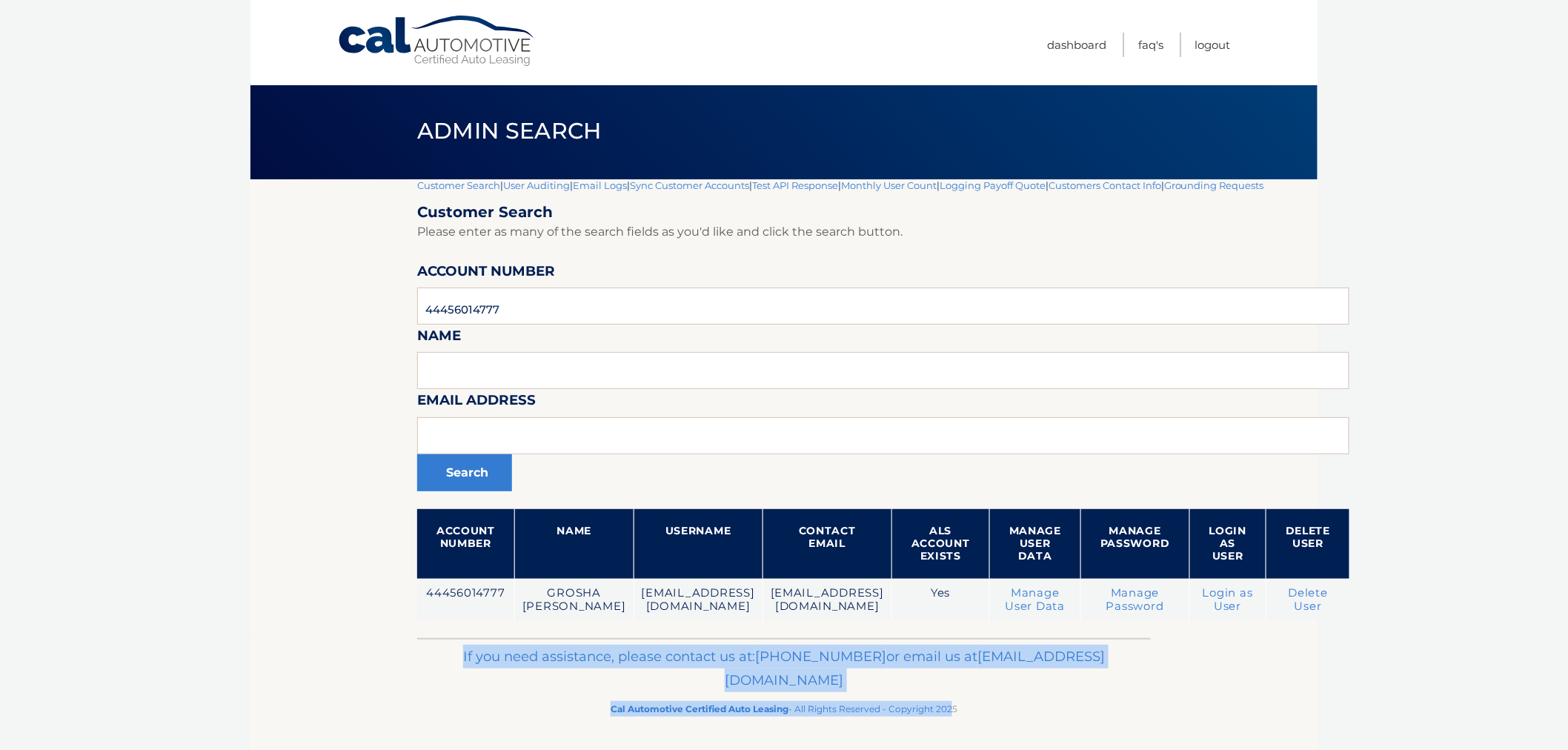
drag, startPoint x: 616, startPoint y: 694, endPoint x: 1019, endPoint y: 743, distance: 406.0
click at [1020, 746] on footer "If you need assistance, please contact us at: [PHONE_NUMBER] or email us at [EM…" at bounding box center [784, 694] width 1068 height 113
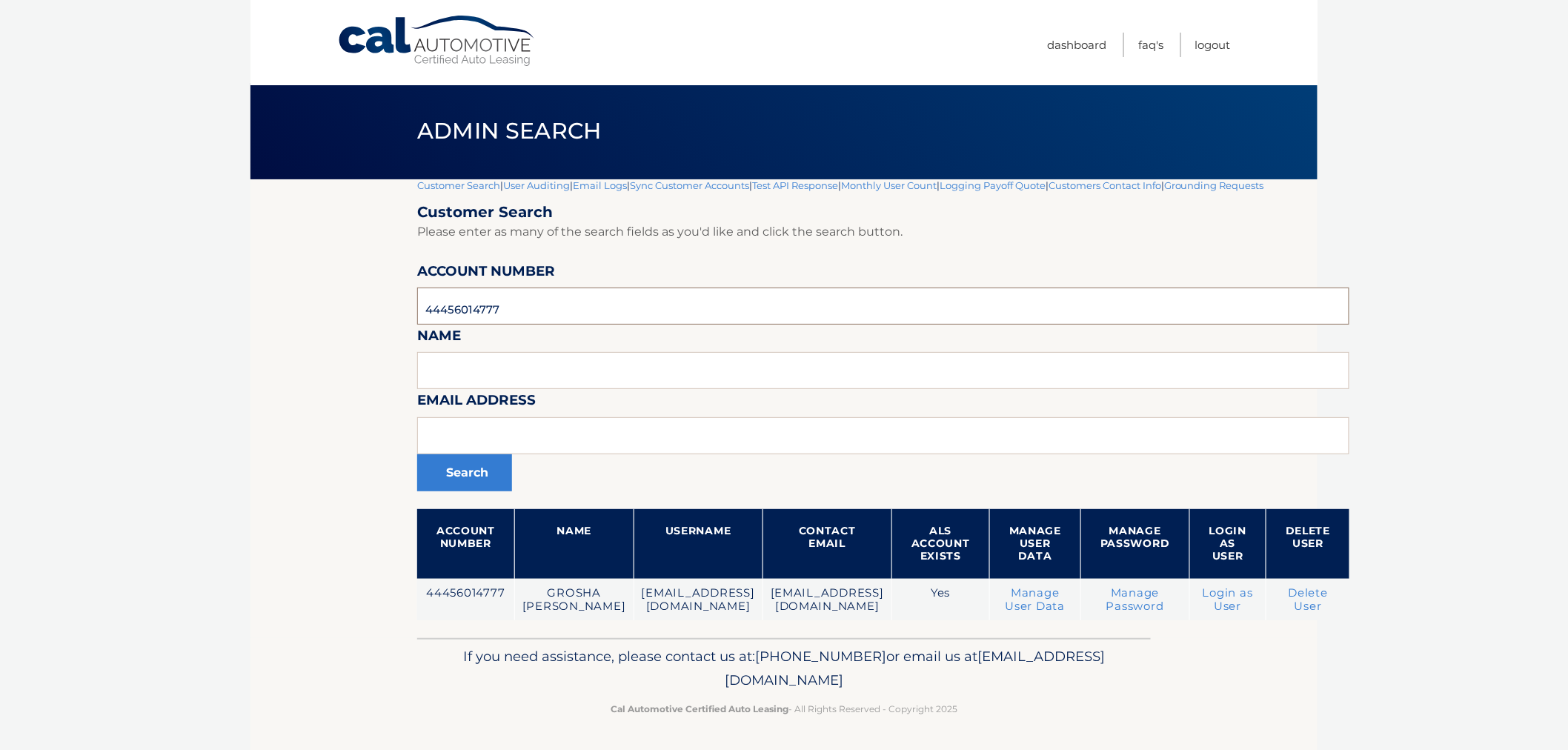
click at [561, 319] on input "44456014777" at bounding box center [883, 306] width 933 height 37
paste input "5360"
type input "44456015360"
click at [477, 486] on button "Search" at bounding box center [464, 472] width 95 height 37
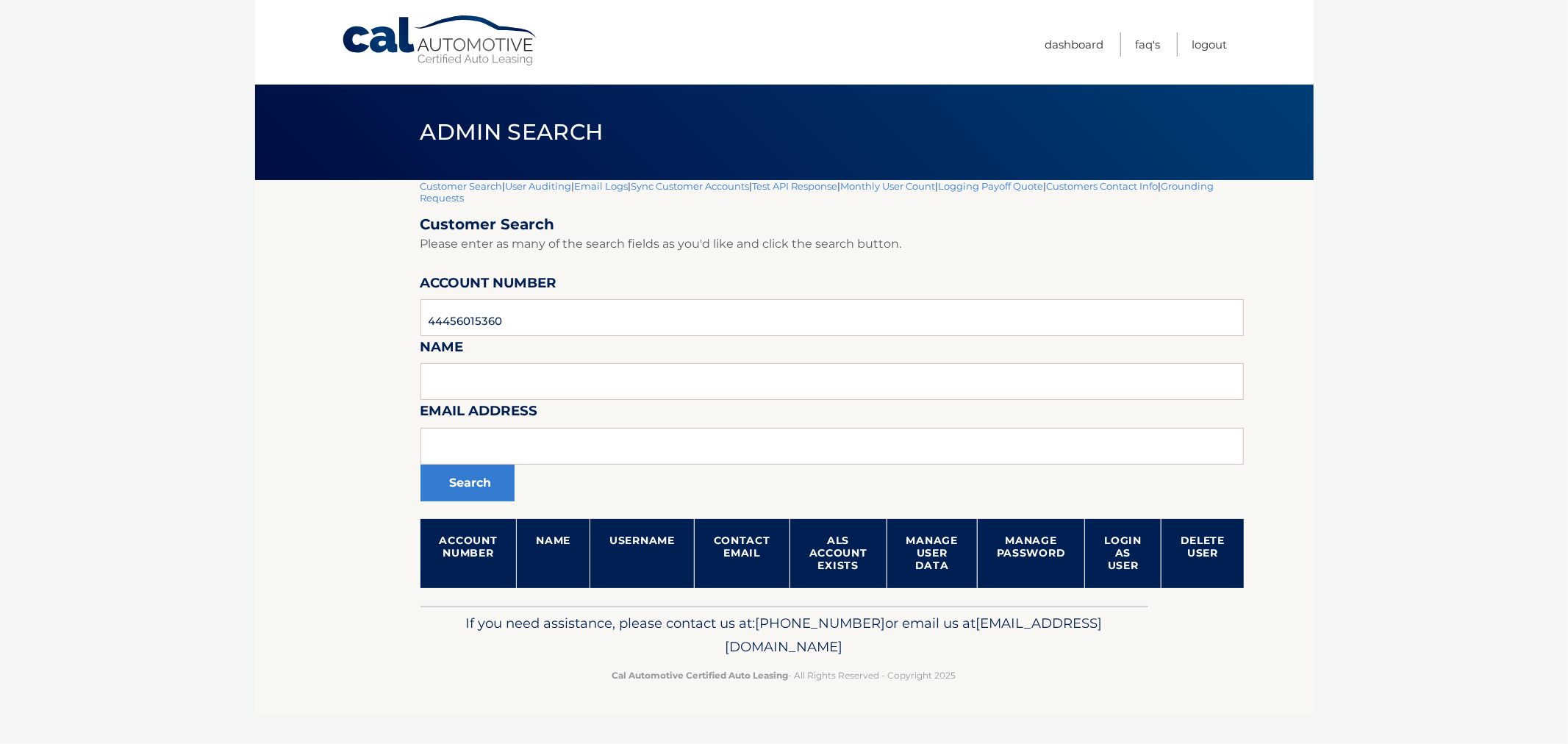
click at [180, 384] on body "Cal Automotive Menu Dashboard FAQ's Logout |" at bounding box center [784, 372] width 1568 height 744
drag, startPoint x: 473, startPoint y: 182, endPoint x: 485, endPoint y: 177, distance: 13.0
click at [473, 182] on link "Customer Search" at bounding box center [462, 186] width 83 height 12
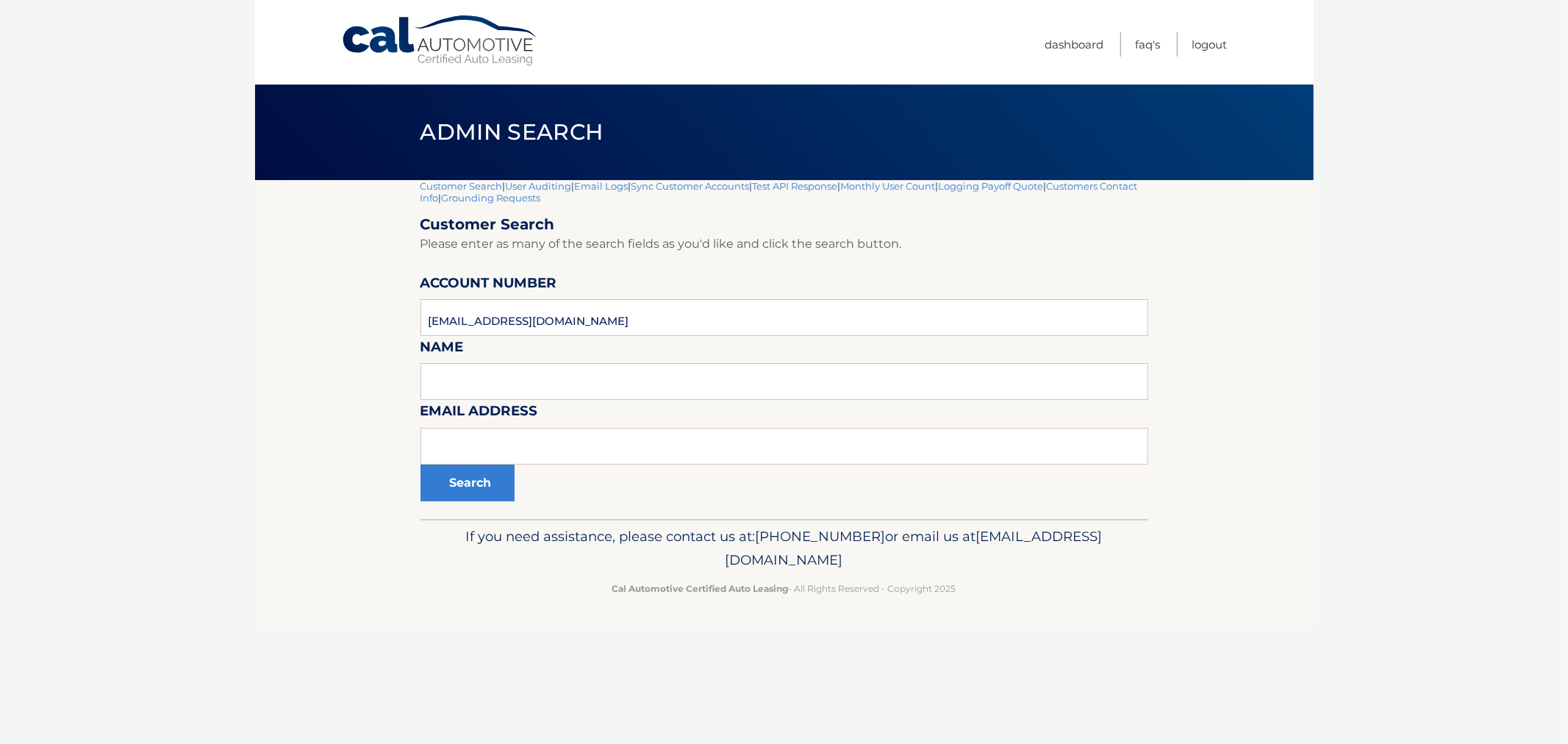
drag, startPoint x: 621, startPoint y: 326, endPoint x: 427, endPoint y: 314, distance: 194.4
click at [360, 298] on section "Customer Search | User Auditing | Email Logs | Sync Customer Accounts | Test AP…" at bounding box center [785, 349] width 1059 height 339
click at [569, 449] on input "text" at bounding box center [785, 446] width 728 height 36
paste input "[EMAIL_ADDRESS][DOMAIN_NAME]"
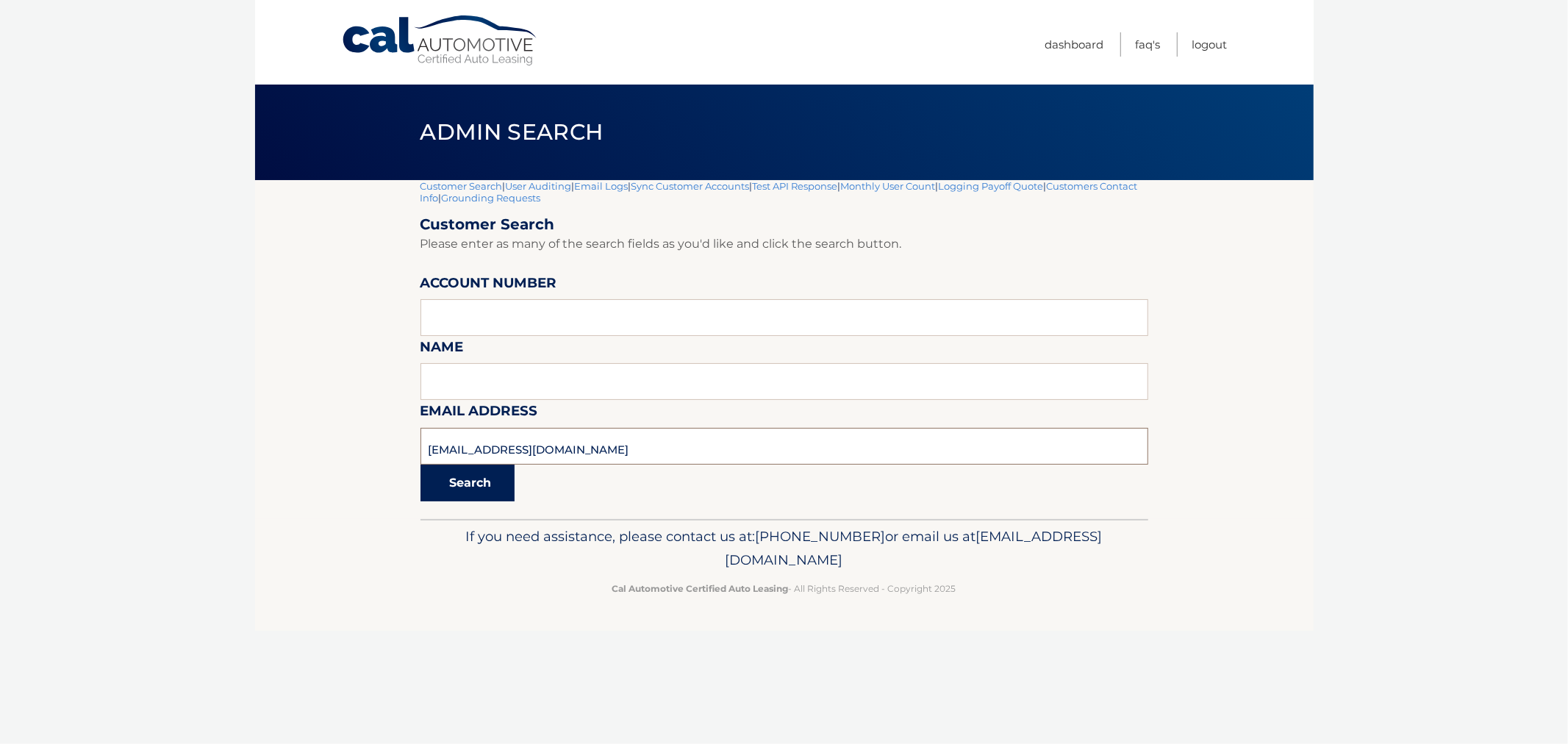
type input "[EMAIL_ADDRESS][DOMAIN_NAME]"
click at [429, 500] on button "Search" at bounding box center [468, 482] width 94 height 36
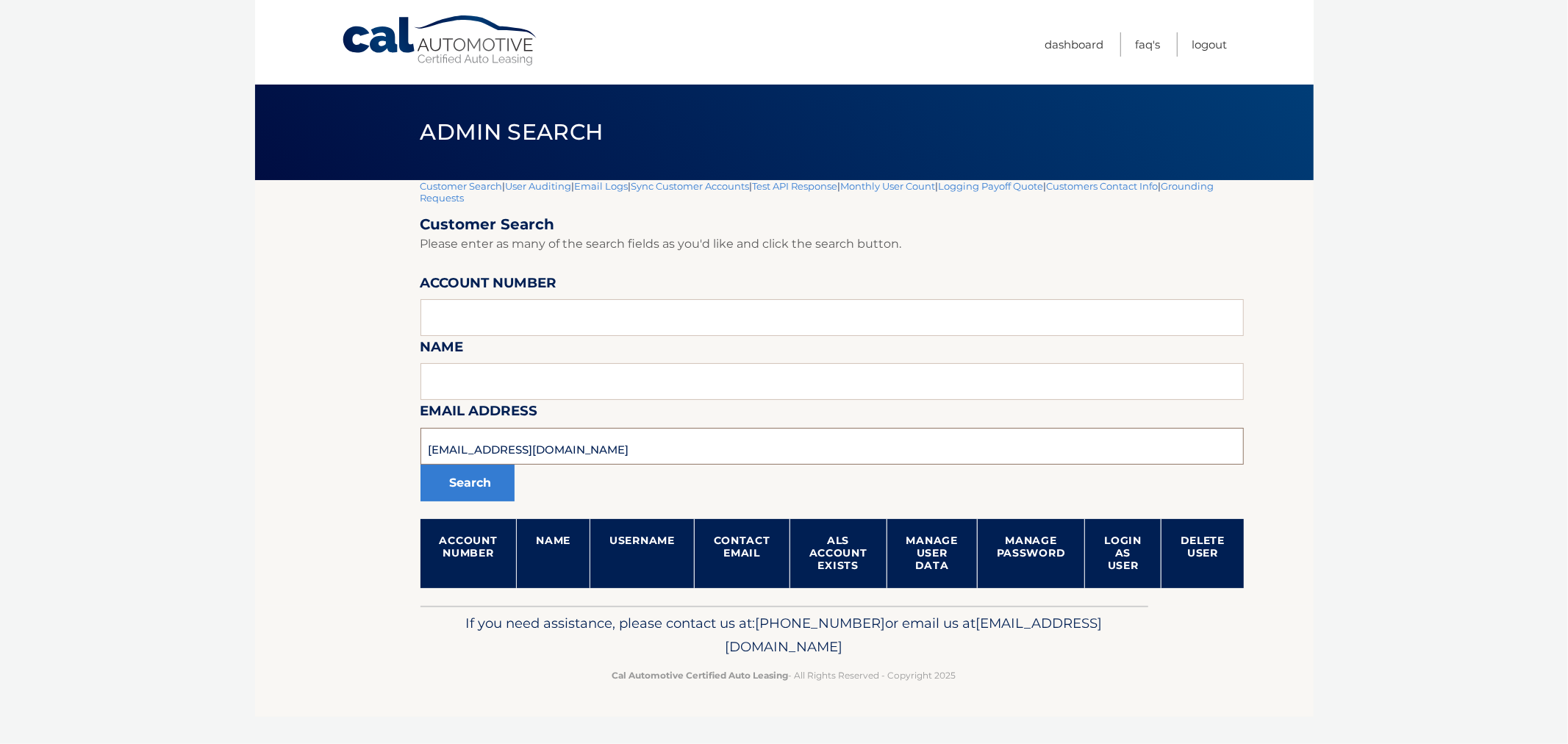
drag, startPoint x: 495, startPoint y: 443, endPoint x: 386, endPoint y: 425, distance: 110.5
click at [303, 428] on section "Customer Search | User Auditing | Email Logs | Sync Customer Accounts | Test AP…" at bounding box center [785, 392] width 1059 height 425
drag, startPoint x: 299, startPoint y: 387, endPoint x: 307, endPoint y: 353, distance: 34.9
click at [303, 370] on section "Customer Search | User Auditing | Email Logs | Sync Customer Accounts | Test AP…" at bounding box center [785, 392] width 1059 height 425
click at [475, 187] on link "Customer Search" at bounding box center [462, 186] width 83 height 12
